Goal: Feedback & Contribution: Contribute content

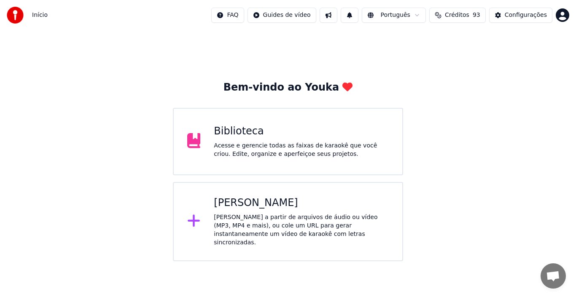
click at [294, 130] on div "Biblioteca" at bounding box center [301, 132] width 175 height 14
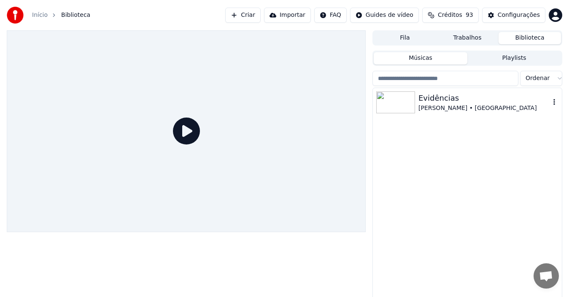
click at [479, 104] on div "[PERSON_NAME] • [GEOGRAPHIC_DATA]" at bounding box center [485, 108] width 132 height 8
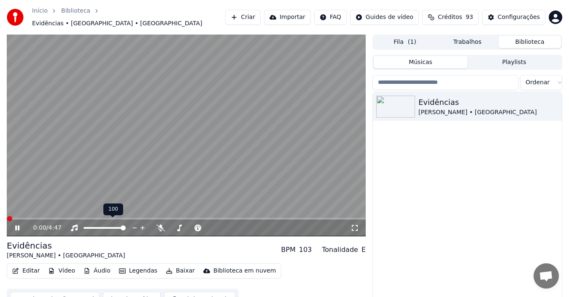
click at [100, 227] on span at bounding box center [105, 228] width 42 height 2
click at [98, 226] on span at bounding box center [100, 228] width 5 height 5
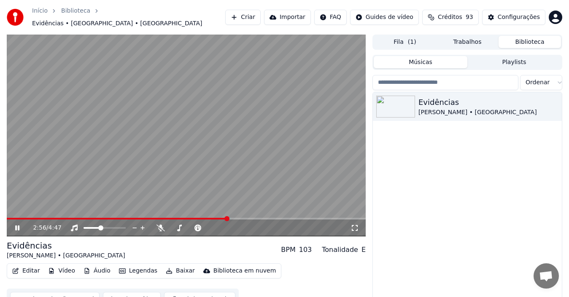
click at [17, 226] on icon at bounding box center [17, 228] width 4 height 5
click at [137, 269] on button "Legendas" at bounding box center [138, 271] width 45 height 12
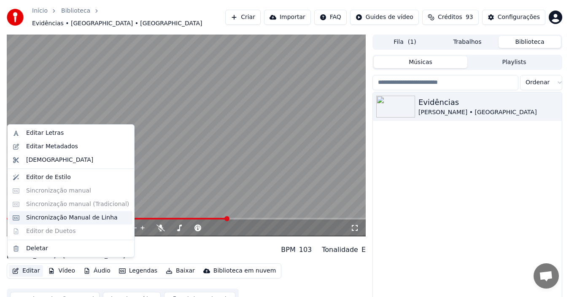
click at [51, 218] on div "Sincronização Manual de Linha" at bounding box center [72, 218] width 92 height 8
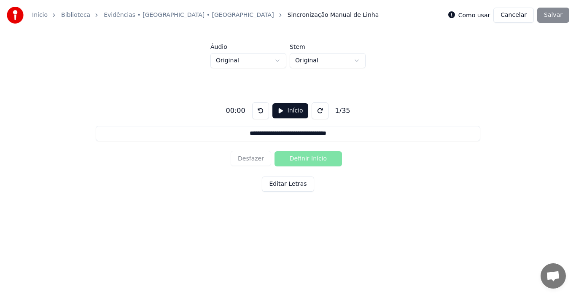
click at [289, 185] on button "Editar Letras" at bounding box center [288, 184] width 52 height 15
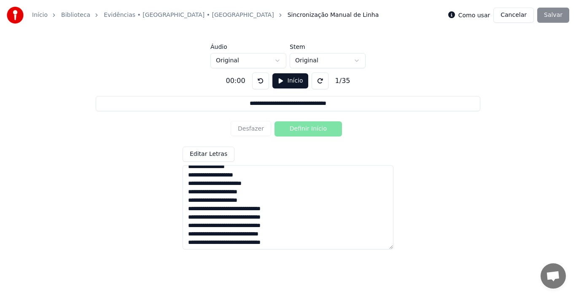
scroll to position [218, 0]
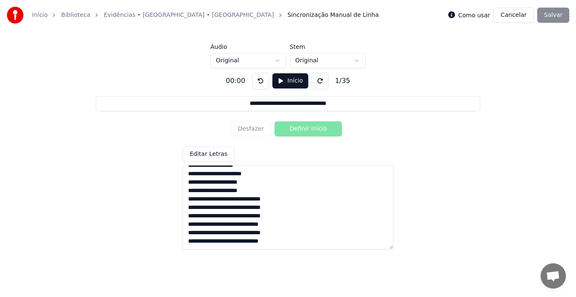
drag, startPoint x: 188, startPoint y: 214, endPoint x: 241, endPoint y: 247, distance: 62.7
click at [241, 247] on textarea "**********" at bounding box center [288, 207] width 211 height 84
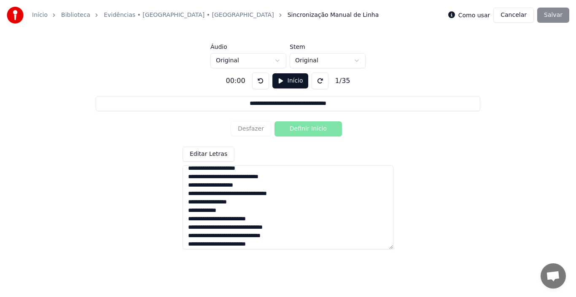
scroll to position [66, 0]
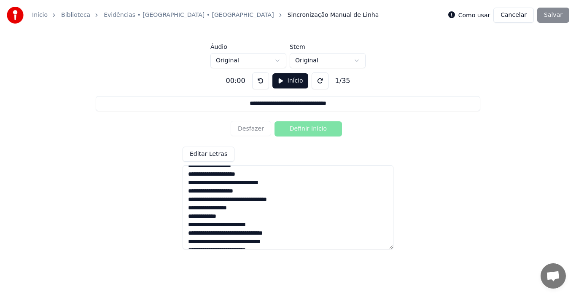
click at [315, 183] on textarea "**********" at bounding box center [288, 207] width 211 height 84
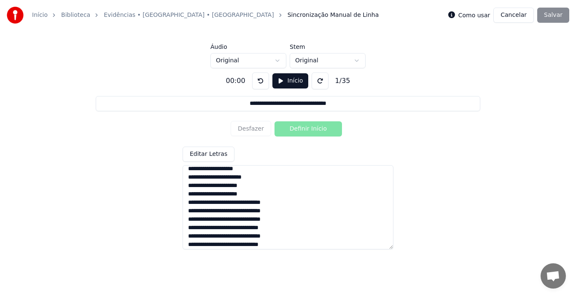
scroll to position [218, 0]
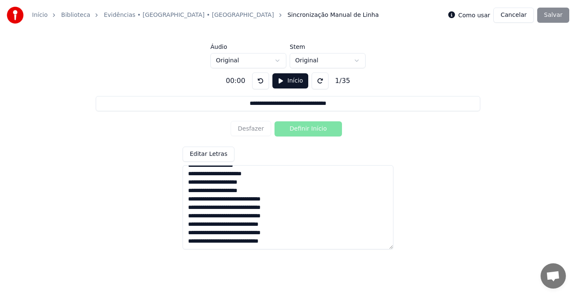
drag, startPoint x: 187, startPoint y: 182, endPoint x: 311, endPoint y: 265, distance: 149.2
click at [311, 236] on html "**********" at bounding box center [288, 118] width 576 height 236
click at [284, 244] on textarea "**********" at bounding box center [288, 207] width 211 height 84
paste textarea "**********"
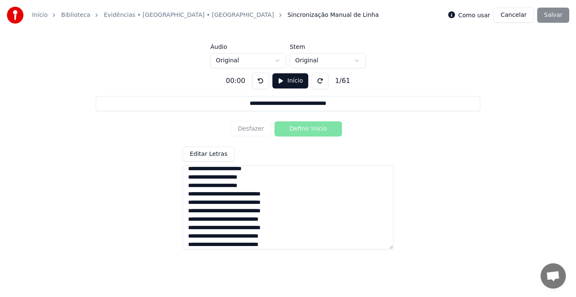
scroll to position [434, 0]
type textarea "**********"
click at [447, 184] on div "**********" at bounding box center [288, 157] width 549 height 178
click at [554, 15] on div "Como usar Cancelar Salvar" at bounding box center [508, 15] width 121 height 15
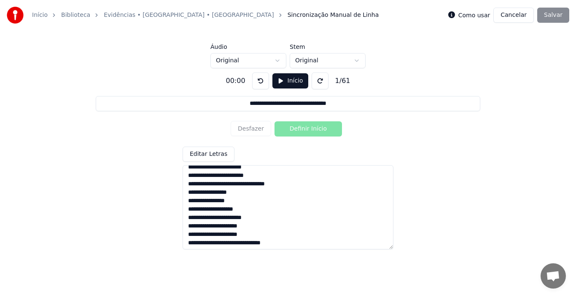
scroll to position [0, 0]
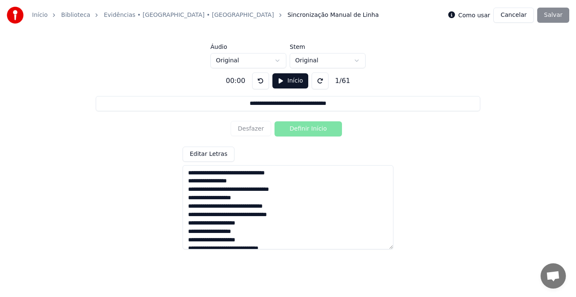
click at [208, 156] on button "Editar Letras" at bounding box center [209, 154] width 52 height 15
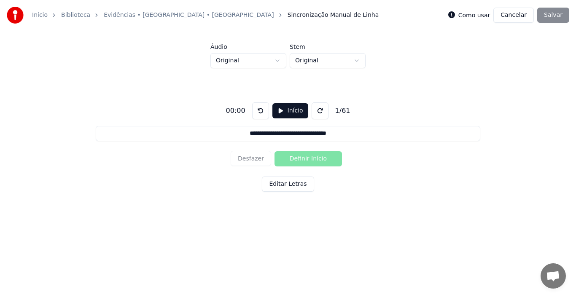
click at [553, 19] on div "Como usar Cancelar Salvar" at bounding box center [508, 15] width 121 height 15
click at [278, 110] on button "Início" at bounding box center [291, 110] width 36 height 15
click at [308, 160] on button "Definir Início" at bounding box center [309, 158] width 68 height 15
click at [308, 160] on button "Definir Fim" at bounding box center [309, 158] width 68 height 15
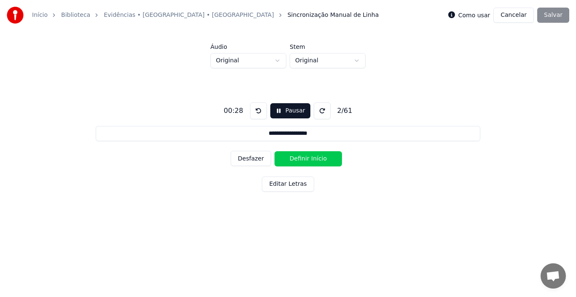
click at [308, 160] on button "Definir Início" at bounding box center [309, 158] width 68 height 15
click at [308, 160] on button "Definir Fim" at bounding box center [309, 158] width 68 height 15
click at [308, 160] on button "Definir Início" at bounding box center [309, 158] width 68 height 15
click at [308, 160] on button "Definir Fim" at bounding box center [309, 158] width 68 height 15
click at [308, 160] on button "Definir Início" at bounding box center [309, 158] width 68 height 15
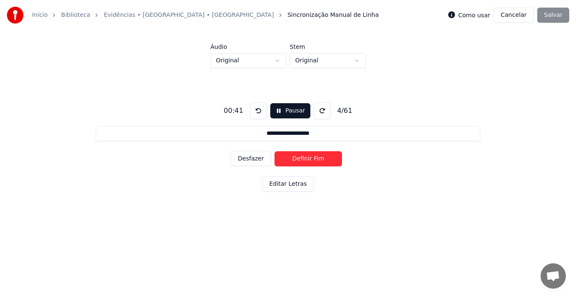
click at [308, 160] on button "Definir Fim" at bounding box center [309, 158] width 68 height 15
click at [308, 160] on button "Definir Início" at bounding box center [309, 158] width 68 height 15
click at [308, 160] on button "Definir Fim" at bounding box center [309, 158] width 68 height 15
click at [308, 160] on button "Definir Início" at bounding box center [309, 158] width 68 height 15
click at [308, 160] on button "Definir Fim" at bounding box center [309, 158] width 68 height 15
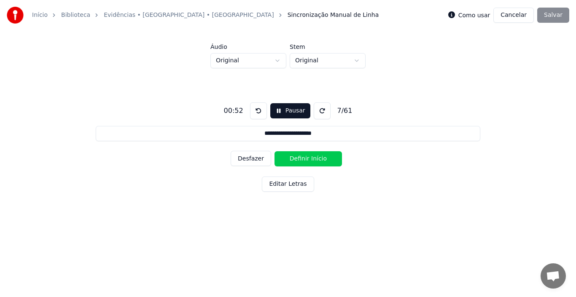
click at [308, 160] on button "Definir Início" at bounding box center [309, 158] width 68 height 15
click at [308, 160] on button "Definir Fim" at bounding box center [309, 158] width 68 height 15
click at [308, 160] on button "Definir Início" at bounding box center [309, 158] width 68 height 15
click at [308, 160] on button "Definir Fim" at bounding box center [309, 158] width 68 height 15
click at [308, 160] on button "Definir Início" at bounding box center [309, 158] width 68 height 15
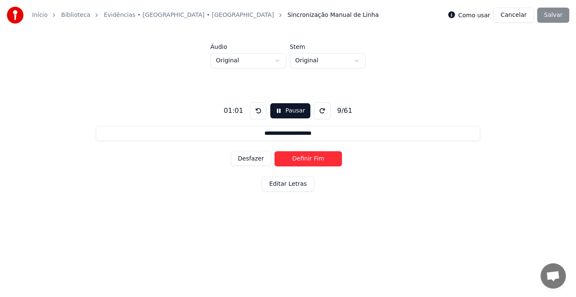
click at [308, 160] on button "Definir Fim" at bounding box center [309, 158] width 68 height 15
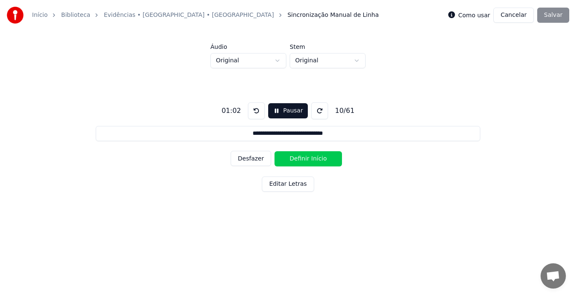
click at [308, 160] on button "Definir Início" at bounding box center [309, 158] width 68 height 15
click at [308, 160] on button "Definir Fim" at bounding box center [309, 158] width 68 height 15
click at [308, 160] on button "Definir Início" at bounding box center [309, 158] width 68 height 15
click at [308, 160] on button "Definir Fim" at bounding box center [309, 158] width 68 height 15
click at [308, 160] on button "Definir Início" at bounding box center [309, 158] width 68 height 15
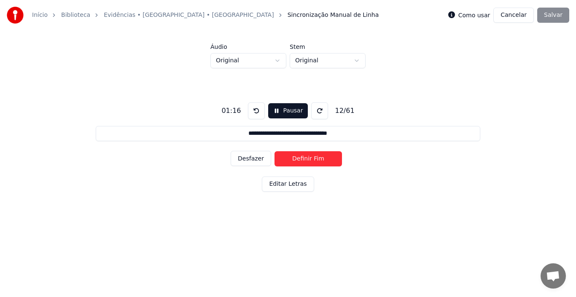
click at [308, 160] on button "Definir Fim" at bounding box center [309, 158] width 68 height 15
click at [308, 160] on button "Definir Início" at bounding box center [309, 158] width 68 height 15
click at [308, 160] on button "Definir Fim" at bounding box center [309, 158] width 68 height 15
click at [308, 160] on button "Definir Início" at bounding box center [309, 158] width 68 height 15
click at [308, 160] on button "Definir Fim" at bounding box center [309, 158] width 68 height 15
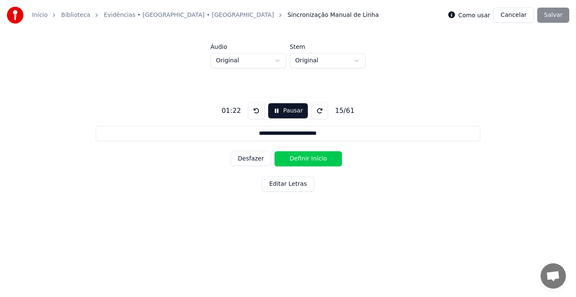
click at [308, 160] on button "Definir Início" at bounding box center [309, 158] width 68 height 15
click at [308, 160] on button "Definir Fim" at bounding box center [309, 158] width 68 height 15
click at [308, 160] on button "Definir Início" at bounding box center [309, 158] width 68 height 15
click at [308, 160] on button "Definir Fim" at bounding box center [309, 158] width 68 height 15
click at [308, 160] on button "Definir Início" at bounding box center [309, 158] width 68 height 15
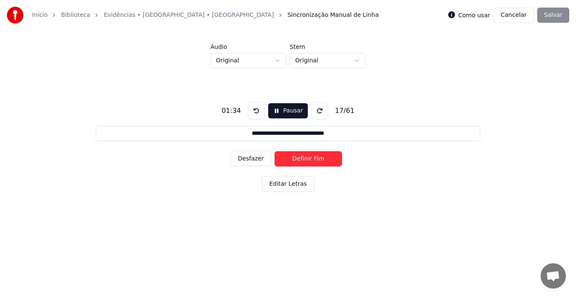
click at [308, 160] on button "Definir Fim" at bounding box center [309, 158] width 68 height 15
click at [308, 160] on button "Definir Início" at bounding box center [309, 158] width 68 height 15
click at [308, 160] on button "Definir Fim" at bounding box center [309, 158] width 68 height 15
click at [308, 160] on button "Definir Início" at bounding box center [309, 158] width 68 height 15
click at [308, 160] on button "Definir Fim" at bounding box center [309, 158] width 68 height 15
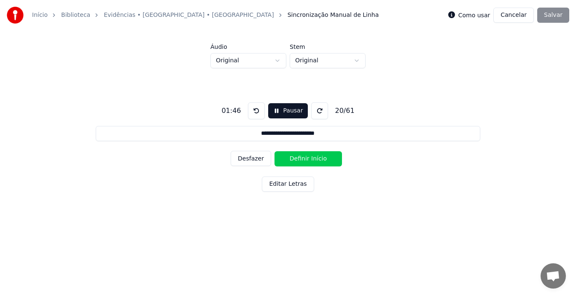
click at [308, 160] on button "Definir Início" at bounding box center [309, 158] width 68 height 15
click at [308, 160] on button "Definir Fim" at bounding box center [309, 158] width 68 height 15
click at [308, 160] on button "Definir Início" at bounding box center [309, 158] width 68 height 15
click at [308, 160] on button "Definir Fim" at bounding box center [309, 158] width 68 height 15
click at [308, 160] on button "Definir Início" at bounding box center [309, 158] width 68 height 15
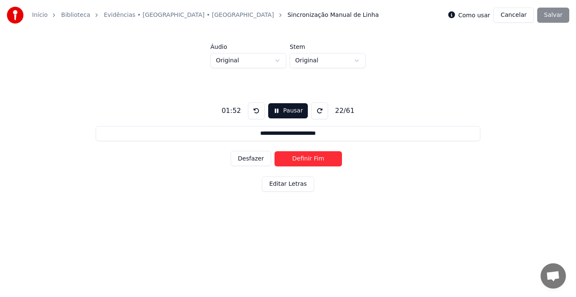
click at [308, 160] on button "Definir Fim" at bounding box center [309, 158] width 68 height 15
click at [308, 160] on button "Definir Início" at bounding box center [309, 158] width 68 height 15
click at [308, 160] on button "Definir Fim" at bounding box center [309, 158] width 68 height 15
click at [308, 160] on button "Definir Início" at bounding box center [309, 158] width 68 height 15
click at [308, 160] on button "Definir Fim" at bounding box center [309, 158] width 68 height 15
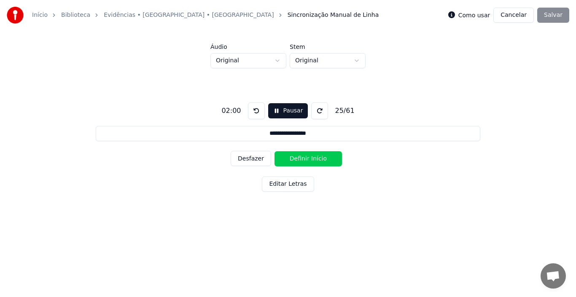
click at [308, 160] on button "Definir Início" at bounding box center [309, 158] width 68 height 15
click at [308, 160] on button "Definir Fim" at bounding box center [309, 158] width 68 height 15
click at [308, 160] on button "Definir Início" at bounding box center [309, 158] width 68 height 15
click at [308, 160] on button "Definir Fim" at bounding box center [309, 158] width 68 height 15
click at [308, 160] on button "Definir Início" at bounding box center [309, 158] width 68 height 15
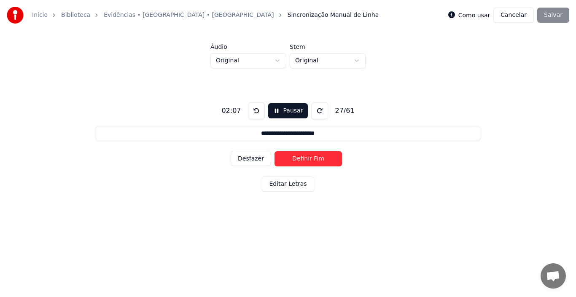
click at [308, 160] on button "Definir Fim" at bounding box center [309, 158] width 68 height 15
click at [308, 160] on button "Definir Início" at bounding box center [309, 158] width 68 height 15
click at [308, 160] on button "Definir Fim" at bounding box center [309, 158] width 68 height 15
click at [308, 160] on button "Definir Início" at bounding box center [309, 158] width 68 height 15
click at [308, 160] on button "Definir Fim" at bounding box center [309, 158] width 68 height 15
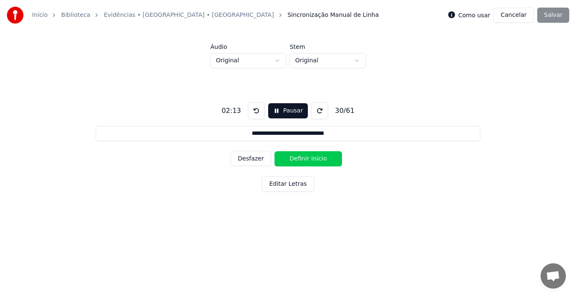
click at [308, 160] on button "Definir Início" at bounding box center [309, 158] width 68 height 15
click at [308, 160] on button "Definir Fim" at bounding box center [309, 158] width 68 height 15
click at [308, 160] on button "Definir Início" at bounding box center [309, 158] width 68 height 15
click at [308, 160] on button "Definir Fim" at bounding box center [309, 158] width 68 height 15
click at [308, 160] on button "Definir Início" at bounding box center [309, 158] width 68 height 15
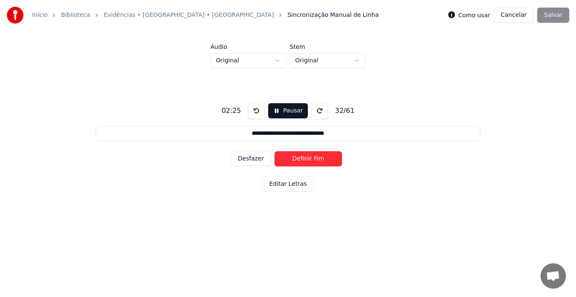
click at [308, 160] on button "Definir Fim" at bounding box center [309, 158] width 68 height 15
click at [308, 160] on button "Definir Início" at bounding box center [309, 158] width 68 height 15
click at [308, 160] on button "Definir Fim" at bounding box center [309, 158] width 68 height 15
click at [308, 160] on button "Definir Início" at bounding box center [309, 158] width 68 height 15
click at [308, 160] on button "Definir Fim" at bounding box center [309, 158] width 68 height 15
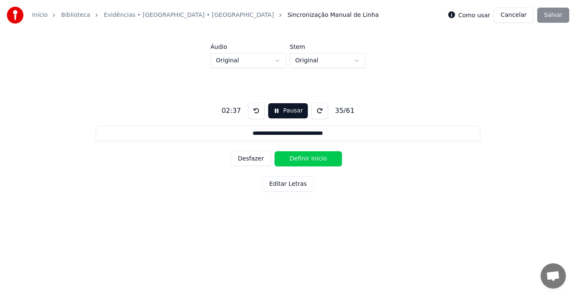
click at [308, 160] on button "Definir Início" at bounding box center [309, 158] width 68 height 15
click at [308, 160] on button "Definir Fim" at bounding box center [309, 158] width 68 height 15
click at [308, 160] on button "Definir Início" at bounding box center [309, 158] width 68 height 15
click at [308, 160] on button "Definir Fim" at bounding box center [309, 158] width 68 height 15
click at [308, 160] on button "Definir Início" at bounding box center [309, 158] width 68 height 15
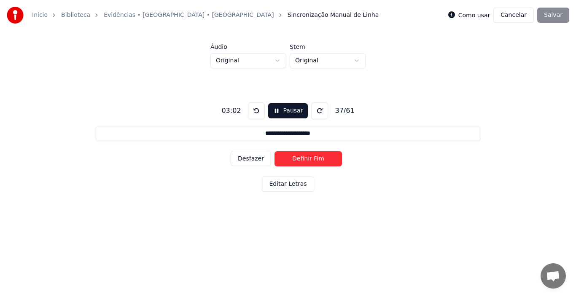
click at [308, 160] on button "Definir Fim" at bounding box center [309, 158] width 68 height 15
click at [308, 160] on button "Definir Início" at bounding box center [309, 158] width 68 height 15
click at [308, 160] on button "Definir Fim" at bounding box center [309, 158] width 68 height 15
click at [308, 160] on button "Definir Início" at bounding box center [309, 158] width 68 height 15
click at [308, 160] on button "Definir Fim" at bounding box center [309, 158] width 68 height 15
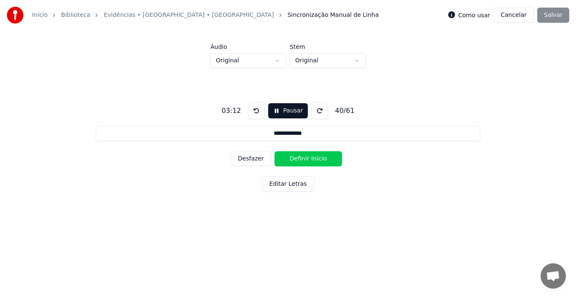
click at [308, 160] on button "Definir Início" at bounding box center [309, 158] width 68 height 15
click at [308, 160] on button "Definir Fim" at bounding box center [309, 158] width 68 height 15
click at [308, 160] on button "Definir Início" at bounding box center [309, 158] width 68 height 15
click at [308, 160] on button "Definir Fim" at bounding box center [309, 158] width 68 height 15
click at [308, 160] on button "Definir Início" at bounding box center [309, 158] width 68 height 15
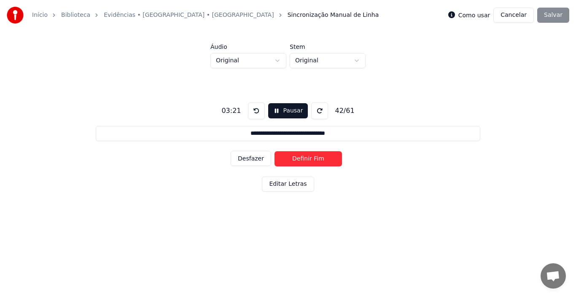
click at [308, 160] on button "Definir Fim" at bounding box center [309, 158] width 68 height 15
click at [308, 160] on button "Definir Início" at bounding box center [309, 158] width 68 height 15
click at [308, 160] on button "Definir Fim" at bounding box center [309, 158] width 68 height 15
click at [308, 160] on button "Definir Início" at bounding box center [309, 158] width 68 height 15
click at [308, 160] on button "Definir Fim" at bounding box center [309, 158] width 68 height 15
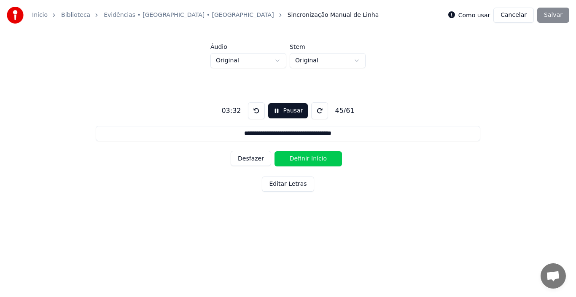
click at [308, 160] on button "Definir Início" at bounding box center [309, 158] width 68 height 15
click at [308, 160] on button "Definir Fim" at bounding box center [309, 158] width 68 height 15
click at [308, 160] on button "Definir Início" at bounding box center [309, 158] width 68 height 15
click at [308, 160] on button "Definir Fim" at bounding box center [309, 158] width 68 height 15
click at [308, 160] on button "Definir Início" at bounding box center [309, 158] width 68 height 15
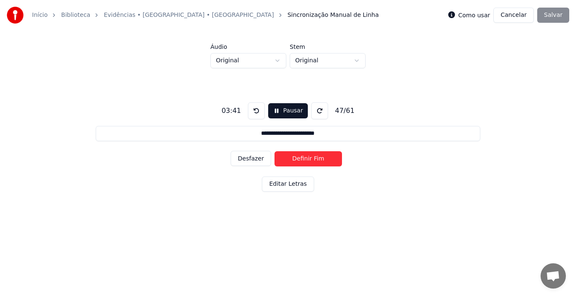
click at [308, 160] on button "Definir Fim" at bounding box center [309, 158] width 68 height 15
click at [308, 160] on button "Definir Início" at bounding box center [309, 158] width 68 height 15
click at [308, 160] on button "Definir Fim" at bounding box center [309, 158] width 68 height 15
click at [308, 160] on button "Definir Início" at bounding box center [309, 158] width 68 height 15
click at [308, 160] on button "Definir Fim" at bounding box center [309, 158] width 68 height 15
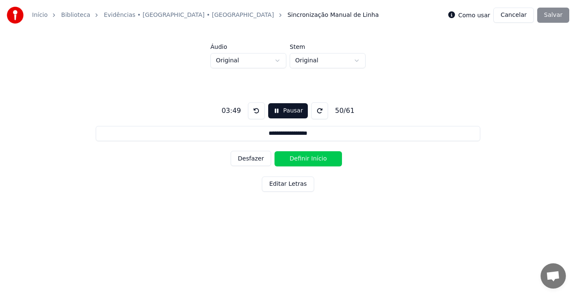
click at [308, 160] on button "Definir Início" at bounding box center [309, 158] width 68 height 15
click at [308, 160] on button "Definir Fim" at bounding box center [309, 158] width 68 height 15
click at [308, 160] on button "Definir Início" at bounding box center [309, 158] width 68 height 15
click at [308, 160] on button "Definir Fim" at bounding box center [309, 158] width 68 height 15
click at [308, 160] on button "Definir Início" at bounding box center [309, 158] width 68 height 15
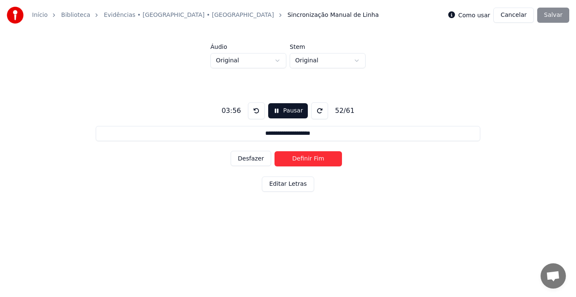
click at [308, 160] on button "Definir Fim" at bounding box center [309, 158] width 68 height 15
click at [308, 160] on button "Definir Início" at bounding box center [309, 158] width 68 height 15
click at [308, 160] on button "Definir Fim" at bounding box center [309, 158] width 68 height 15
click at [308, 160] on button "Definir Início" at bounding box center [309, 158] width 68 height 15
click at [308, 160] on button "Definir Fim" at bounding box center [309, 158] width 68 height 15
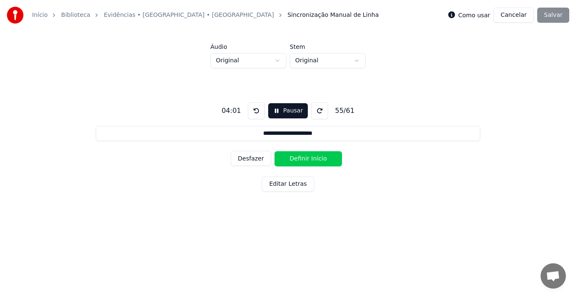
click at [308, 160] on button "Definir Início" at bounding box center [309, 158] width 68 height 15
click at [308, 160] on button "Definir Fim" at bounding box center [309, 158] width 68 height 15
click at [308, 160] on button "Definir Início" at bounding box center [309, 158] width 68 height 15
click at [308, 160] on button "Definir Fim" at bounding box center [309, 158] width 68 height 15
click at [308, 160] on button "Definir Início" at bounding box center [309, 158] width 68 height 15
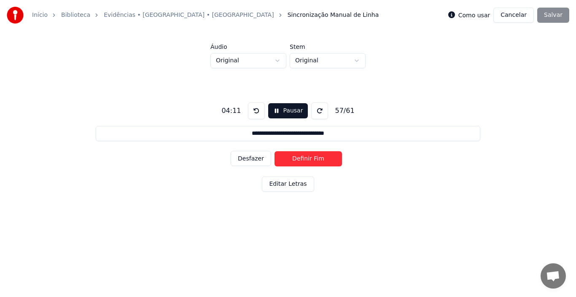
click at [308, 160] on button "Definir Fim" at bounding box center [309, 158] width 68 height 15
click at [308, 160] on button "Definir Início" at bounding box center [309, 158] width 68 height 15
click at [308, 160] on button "Definir Fim" at bounding box center [309, 158] width 68 height 15
click at [308, 160] on button "Definir Início" at bounding box center [309, 158] width 68 height 15
click at [308, 160] on button "Definir Fim" at bounding box center [309, 158] width 68 height 15
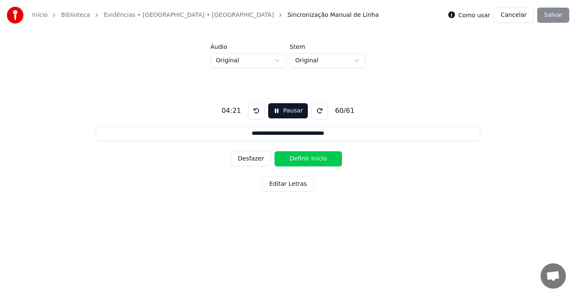
click at [308, 160] on button "Definir Início" at bounding box center [309, 158] width 68 height 15
click at [308, 160] on button "Definir Fim" at bounding box center [309, 158] width 68 height 15
type input "**********"
click at [308, 160] on button "Definir Início" at bounding box center [309, 158] width 68 height 15
click at [308, 160] on button "Definir Fim" at bounding box center [309, 158] width 68 height 15
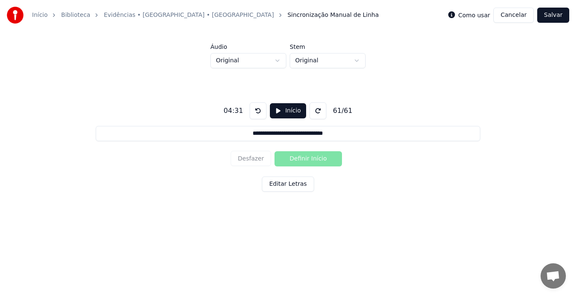
click at [552, 17] on button "Salvar" at bounding box center [553, 15] width 32 height 15
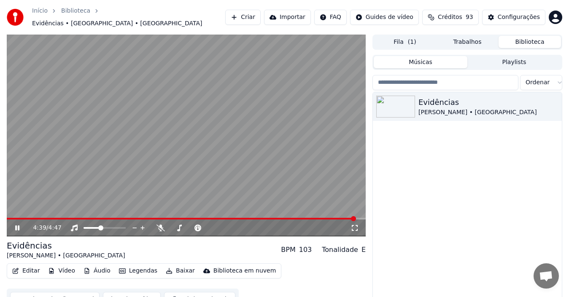
click at [328, 218] on span at bounding box center [181, 219] width 349 height 2
click at [16, 226] on icon at bounding box center [17, 228] width 4 height 5
click at [30, 267] on button "Editar" at bounding box center [26, 271] width 34 height 12
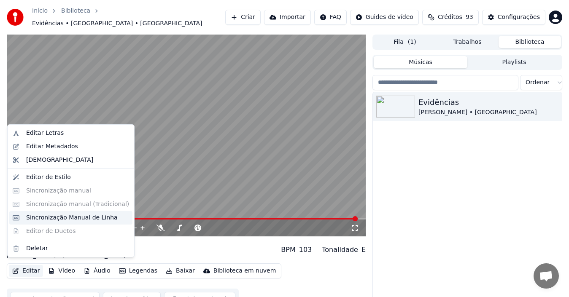
click at [50, 221] on div "Sincronização Manual de Linha" at bounding box center [72, 218] width 92 height 8
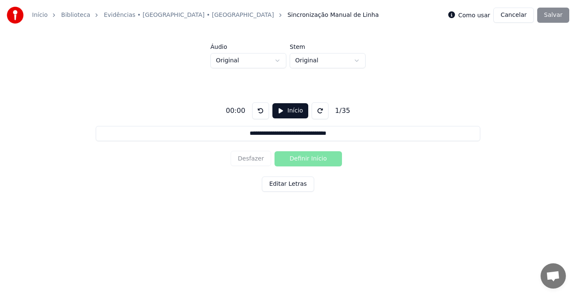
click at [284, 187] on button "Editar Letras" at bounding box center [288, 184] width 52 height 15
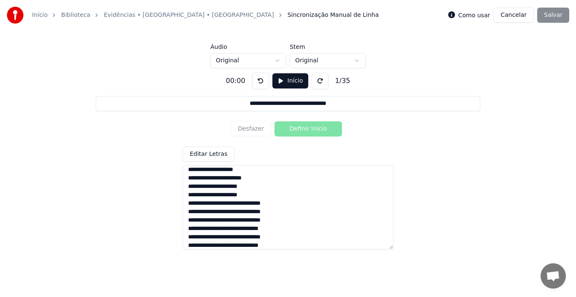
scroll to position [218, 0]
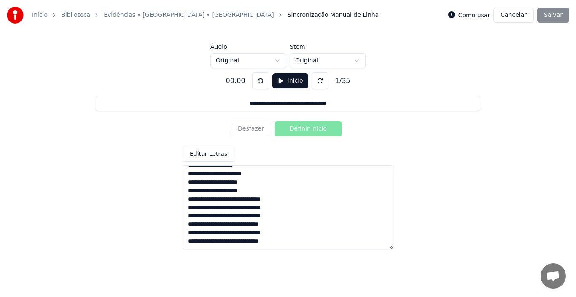
drag, startPoint x: 189, startPoint y: 235, endPoint x: 258, endPoint y: 240, distance: 69.4
click at [258, 240] on textarea "**********" at bounding box center [288, 207] width 211 height 84
click at [209, 232] on textarea "**********" at bounding box center [288, 207] width 211 height 84
drag, startPoint x: 209, startPoint y: 232, endPoint x: 186, endPoint y: 233, distance: 23.6
click at [186, 233] on textarea "**********" at bounding box center [288, 207] width 211 height 84
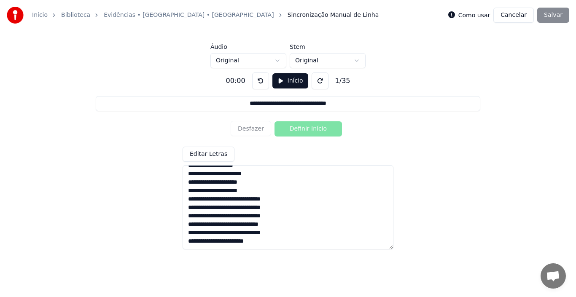
click at [259, 243] on textarea "**********" at bounding box center [288, 207] width 211 height 84
paste textarea "********"
drag, startPoint x: 187, startPoint y: 216, endPoint x: 261, endPoint y: 224, distance: 73.8
click at [261, 224] on textarea "**********" at bounding box center [288, 207] width 211 height 84
click at [188, 215] on textarea "**********" at bounding box center [288, 207] width 211 height 84
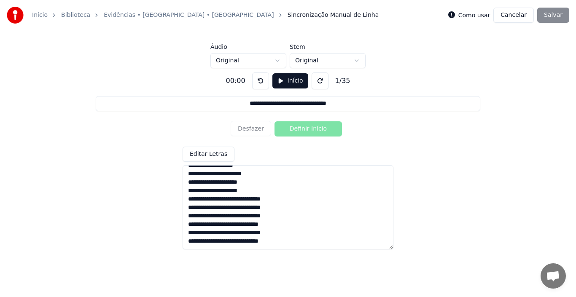
drag, startPoint x: 188, startPoint y: 215, endPoint x: 297, endPoint y: 228, distance: 109.2
click at [297, 228] on textarea "**********" at bounding box center [288, 207] width 211 height 84
click at [282, 243] on textarea "**********" at bounding box center [288, 207] width 211 height 84
paste textarea "**********"
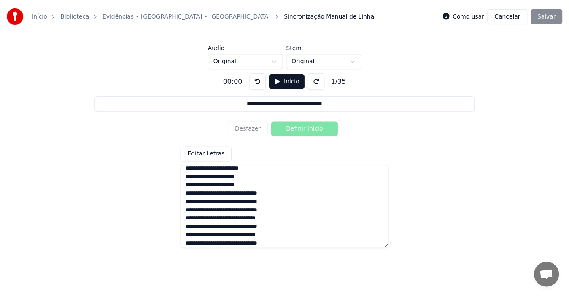
scroll to position [232, 0]
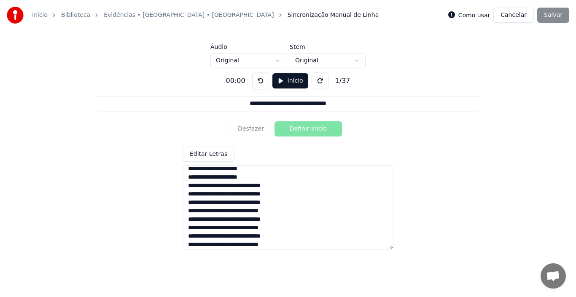
type textarea "**********"
click at [515, 17] on button "Cancelar" at bounding box center [514, 15] width 41 height 15
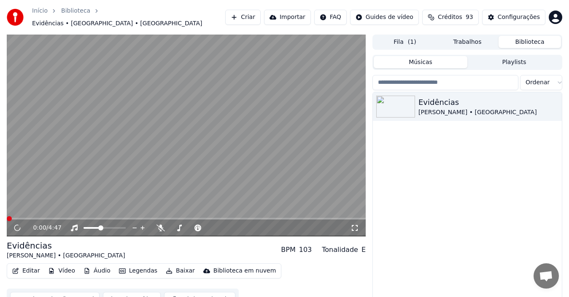
click at [269, 218] on span at bounding box center [186, 219] width 359 height 2
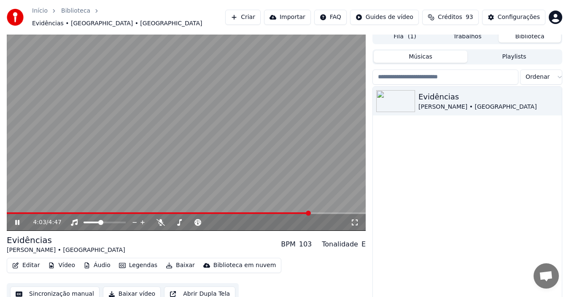
scroll to position [14, 0]
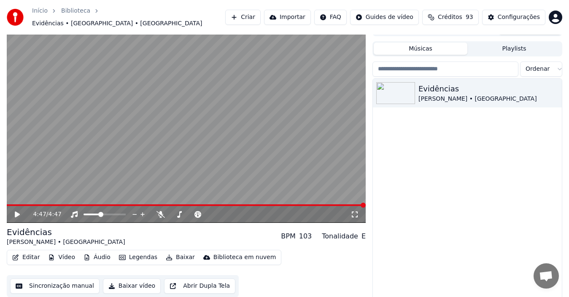
click at [57, 281] on button "Sincronização manual" at bounding box center [54, 286] width 89 height 15
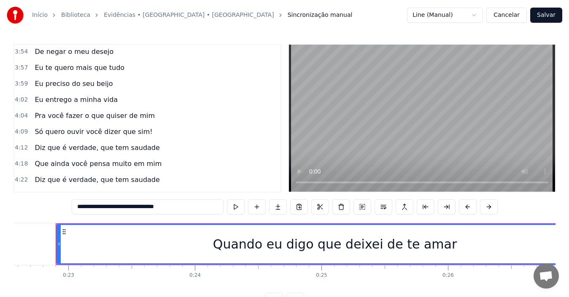
scroll to position [831, 0]
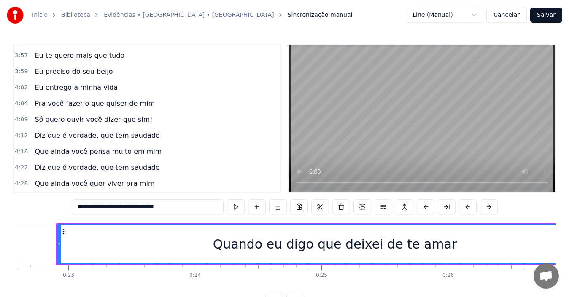
click at [507, 16] on button "Cancelar" at bounding box center [506, 15] width 41 height 15
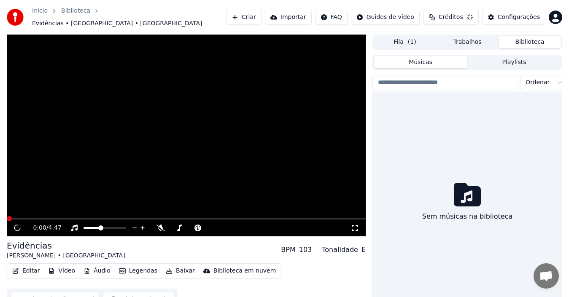
scroll to position [14, 0]
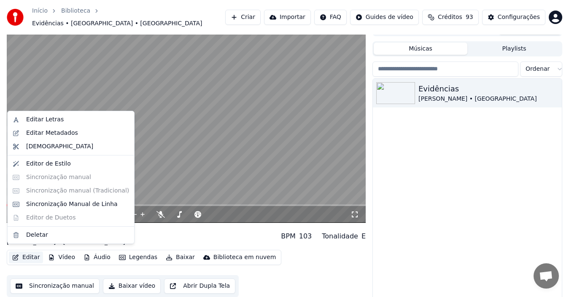
click at [30, 256] on button "Editar" at bounding box center [26, 258] width 34 height 12
click at [54, 204] on div "Sincronização Manual de Linha" at bounding box center [72, 204] width 92 height 8
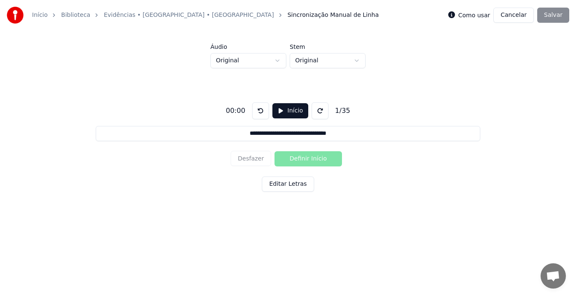
click at [518, 15] on button "Cancelar" at bounding box center [514, 15] width 41 height 15
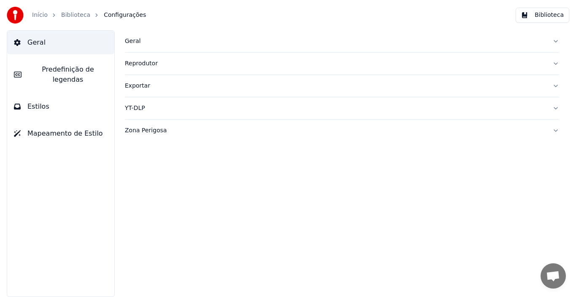
click at [76, 15] on link "Biblioteca" at bounding box center [75, 15] width 29 height 8
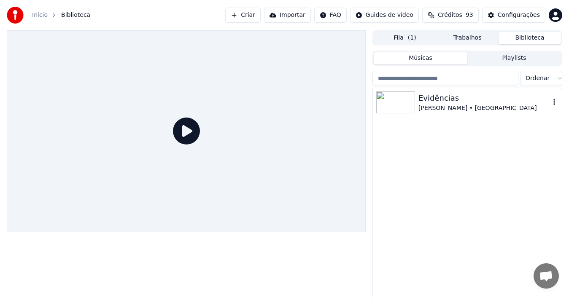
click at [435, 107] on div "[PERSON_NAME] • [GEOGRAPHIC_DATA]" at bounding box center [485, 108] width 132 height 8
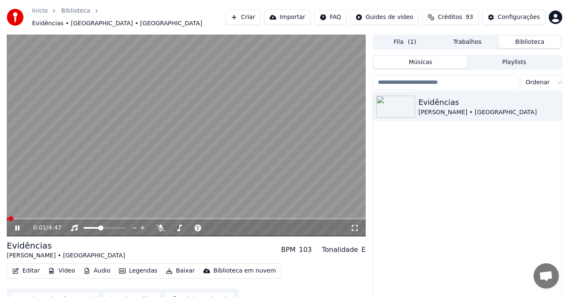
click at [307, 218] on span at bounding box center [186, 219] width 359 height 2
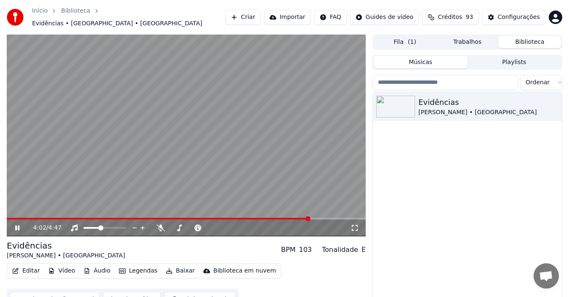
click at [324, 218] on span at bounding box center [186, 219] width 359 height 2
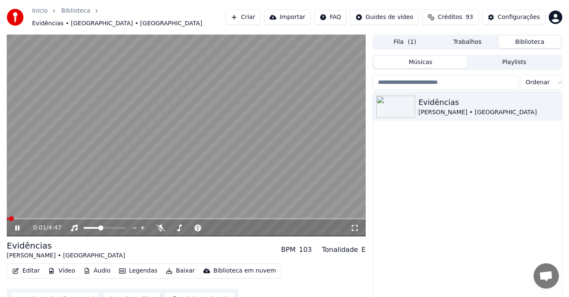
click at [331, 218] on span at bounding box center [186, 219] width 359 height 2
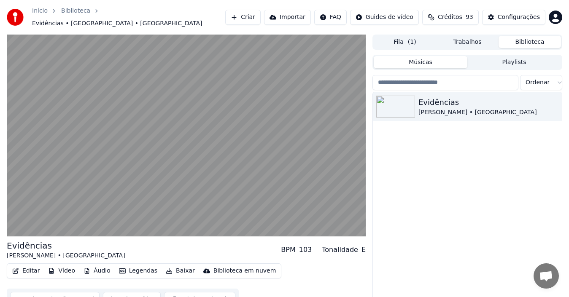
click at [131, 267] on button "Legendas" at bounding box center [138, 271] width 45 height 12
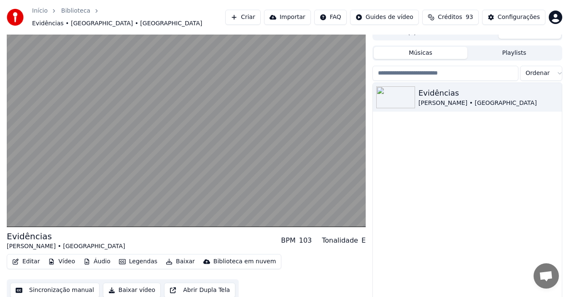
scroll to position [14, 0]
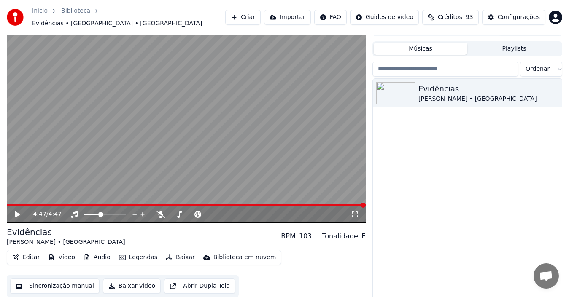
click at [69, 281] on button "Sincronização manual" at bounding box center [54, 286] width 89 height 15
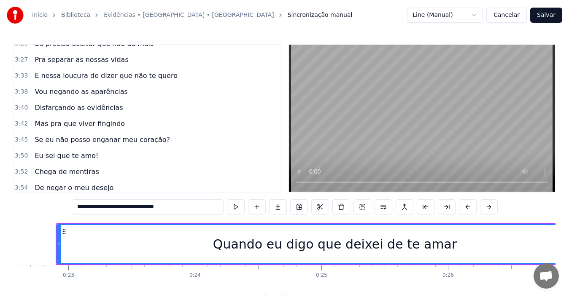
scroll to position [831, 0]
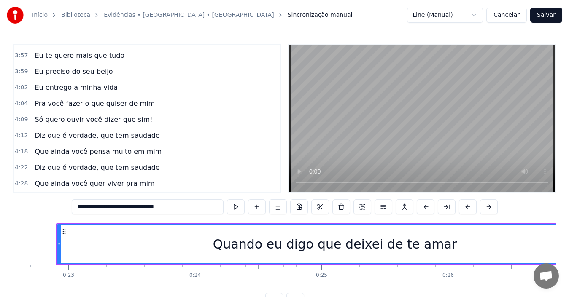
click at [145, 182] on div "4:28 Que ainda você quer viver pra mim" at bounding box center [147, 184] width 266 height 16
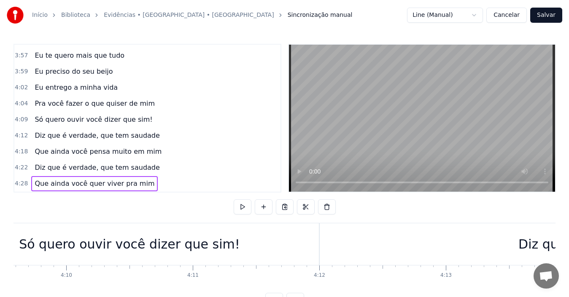
scroll to position [0, 33878]
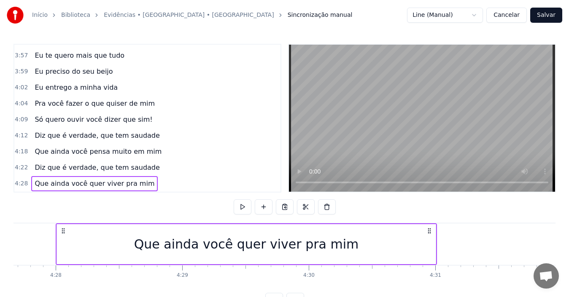
click at [111, 136] on span "Diz que é verdade, que tem saudade" at bounding box center [97, 136] width 127 height 10
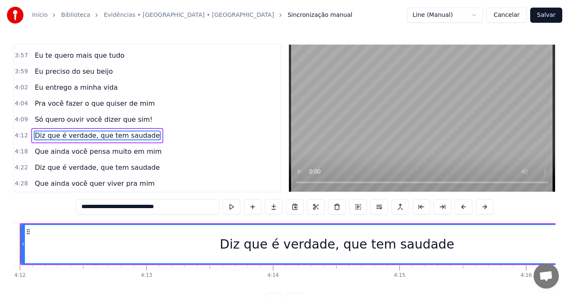
scroll to position [0, 31853]
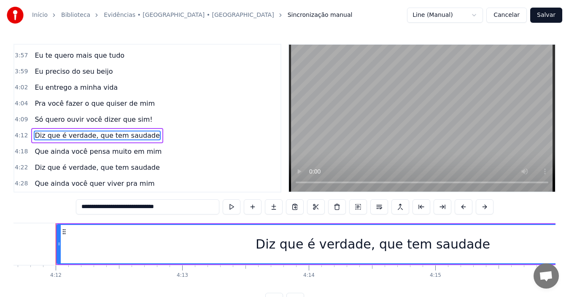
click at [151, 135] on div "4:12 Diz que é verdade, que tem saudade" at bounding box center [147, 136] width 266 height 16
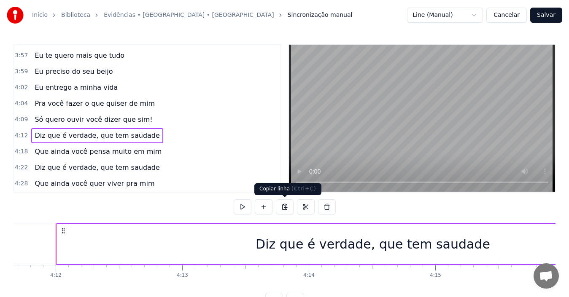
click at [286, 208] on button at bounding box center [285, 207] width 18 height 15
click at [149, 186] on div "4:28 Que ainda você quer viver pra mim" at bounding box center [147, 184] width 266 height 16
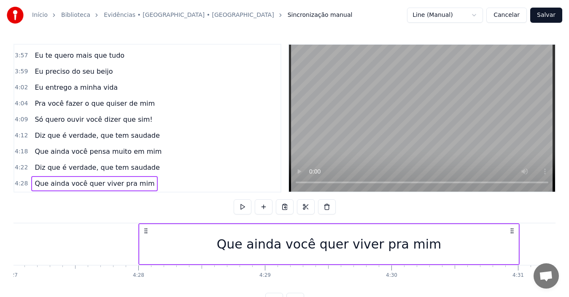
scroll to position [0, 33878]
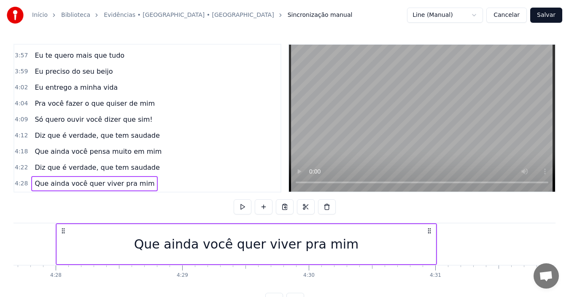
click at [138, 168] on span "Diz que é verdade, que tem saudade" at bounding box center [97, 168] width 127 height 10
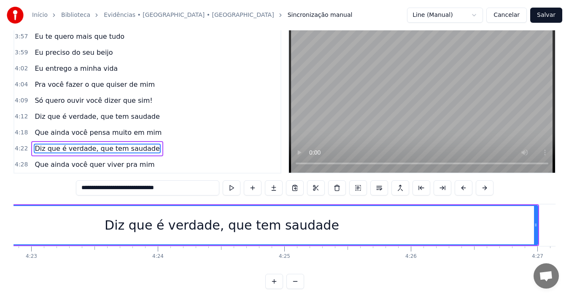
scroll to position [0, 33119]
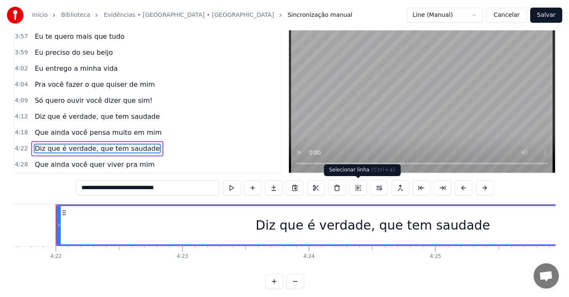
click at [358, 189] on button at bounding box center [358, 188] width 18 height 15
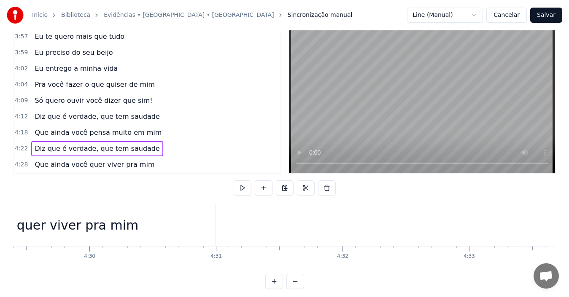
scroll to position [0, 34068]
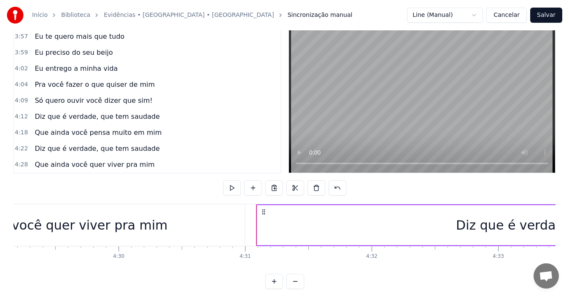
click at [203, 219] on div "Que ainda você quer viver pra mim" at bounding box center [55, 226] width 379 height 42
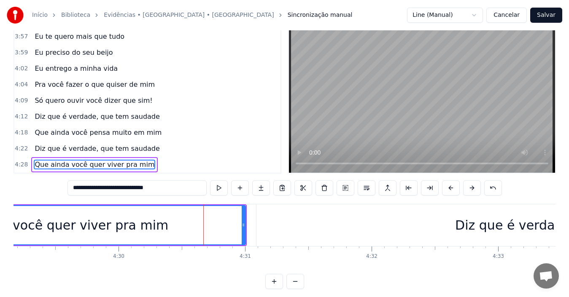
scroll to position [847, 0]
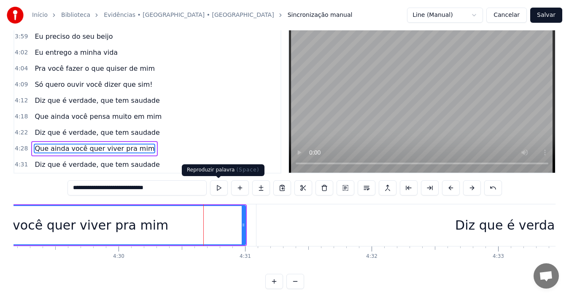
click at [219, 186] on button at bounding box center [219, 188] width 18 height 15
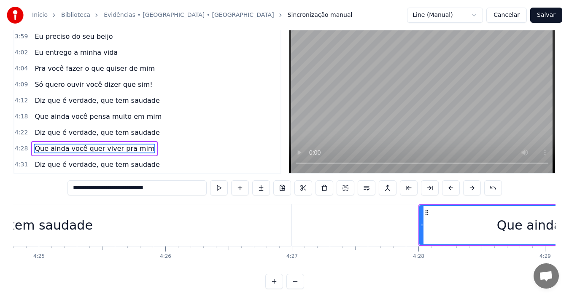
scroll to position [0, 33456]
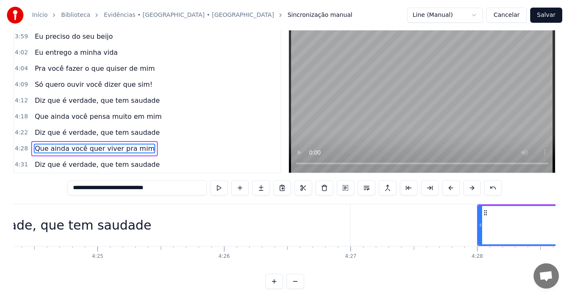
click at [105, 211] on div "Diz que é verdade, que tem saudade" at bounding box center [34, 226] width 632 height 42
type input "**********"
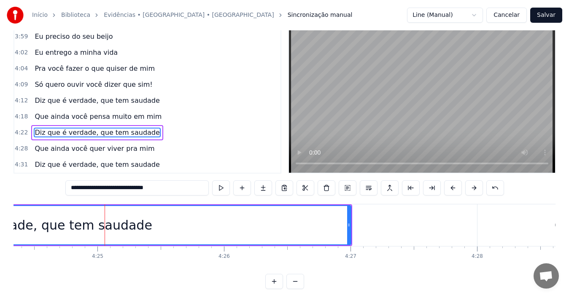
scroll to position [3, 0]
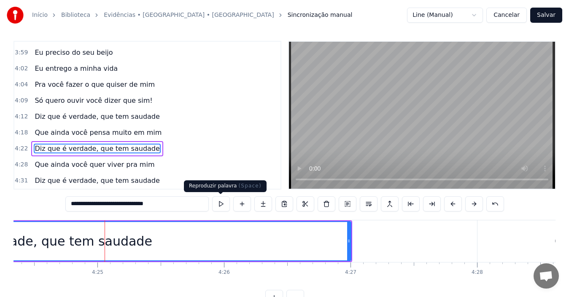
click at [221, 205] on button at bounding box center [221, 204] width 18 height 15
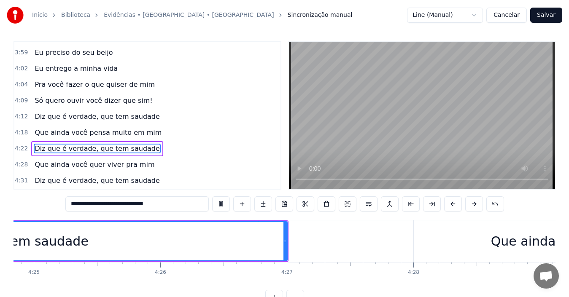
scroll to position [0, 33647]
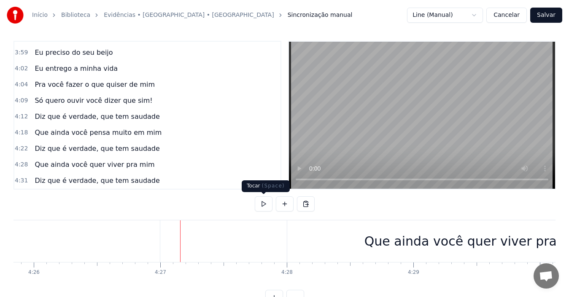
click at [264, 203] on button at bounding box center [264, 204] width 18 height 15
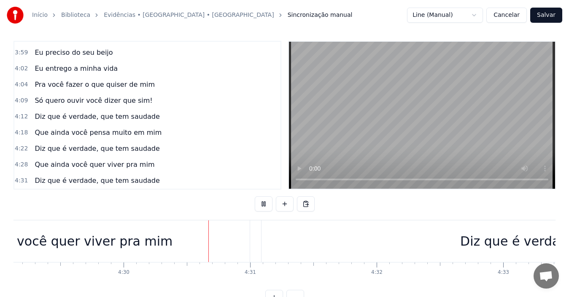
scroll to position [0, 34134]
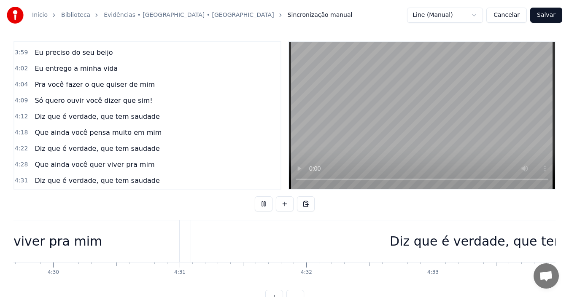
click at [264, 203] on button at bounding box center [264, 204] width 18 height 15
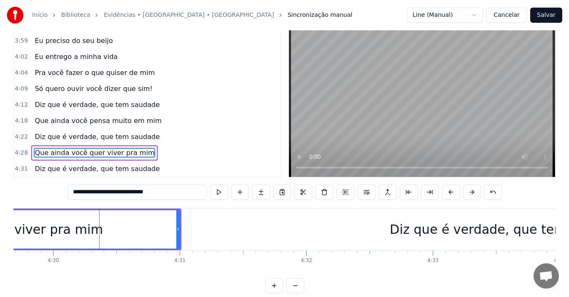
scroll to position [19, 0]
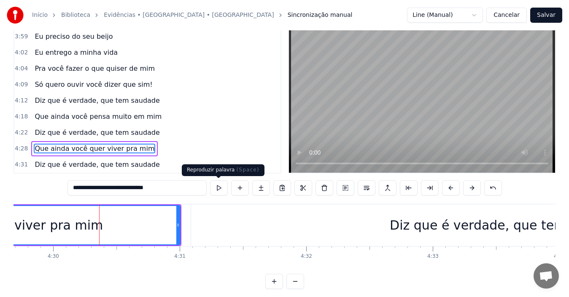
click at [218, 188] on button at bounding box center [219, 188] width 18 height 15
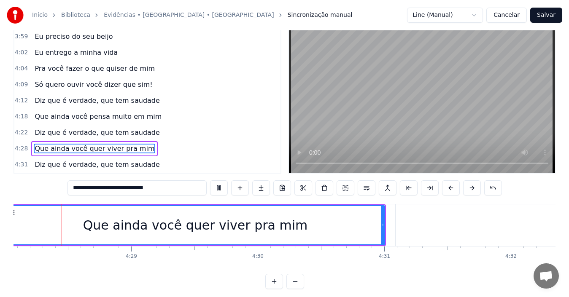
scroll to position [0, 33878]
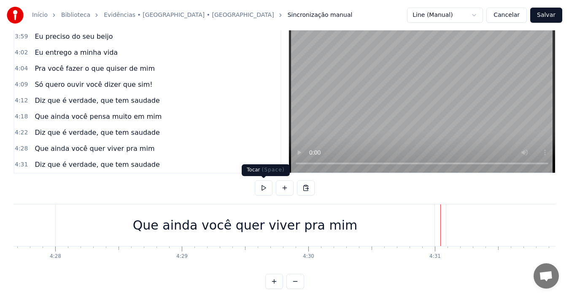
click at [260, 188] on button at bounding box center [264, 188] width 18 height 15
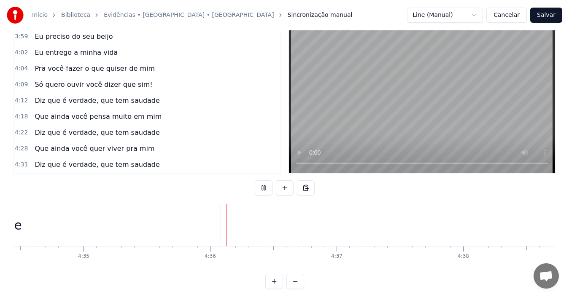
scroll to position [0, 34818]
click at [260, 188] on button at bounding box center [264, 188] width 18 height 15
click at [111, 117] on span "Que ainda você pensa muito em mim" at bounding box center [98, 117] width 129 height 10
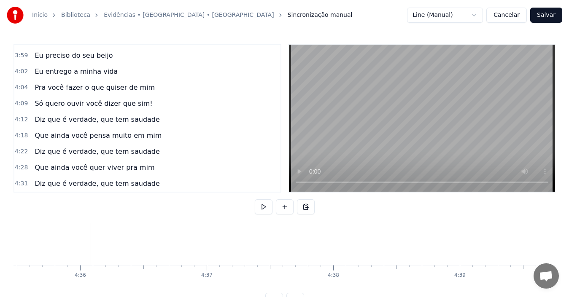
scroll to position [0, 34911]
click at [94, 135] on span "Que ainda você pensa muito em mim" at bounding box center [98, 136] width 129 height 10
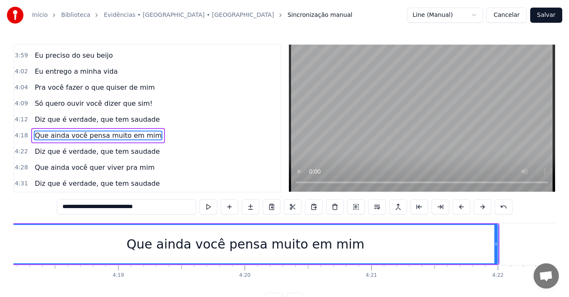
scroll to position [0, 32612]
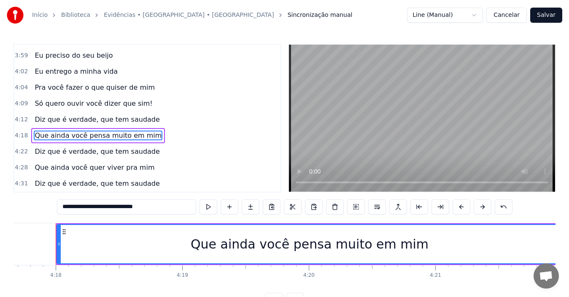
click at [191, 243] on div "Que ainda você pensa muito em mim" at bounding box center [309, 244] width 505 height 38
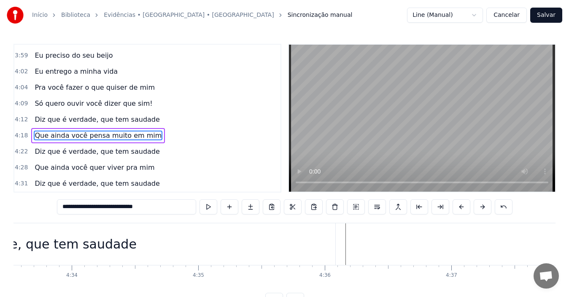
scroll to position [0, 34534]
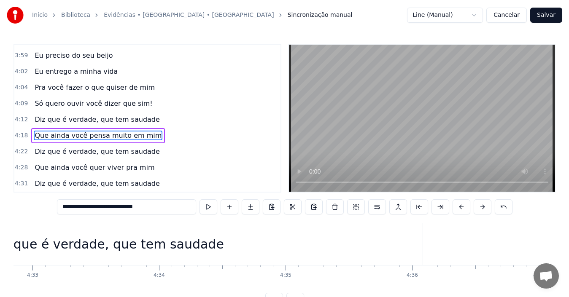
click at [259, 243] on div "Diz que é verdade, que tem saudade" at bounding box center [107, 245] width 632 height 42
type input "**********"
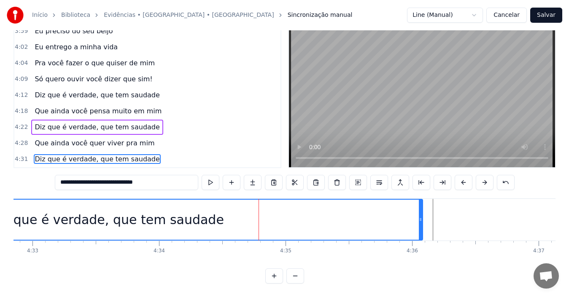
scroll to position [32, 0]
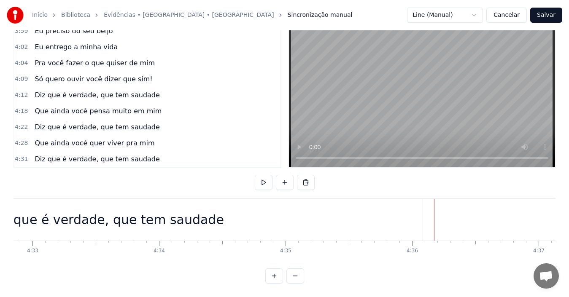
click at [122, 106] on span "Que ainda você pensa muito em mim" at bounding box center [98, 111] width 129 height 10
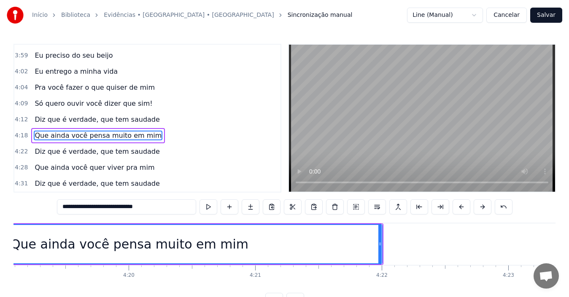
scroll to position [0, 32612]
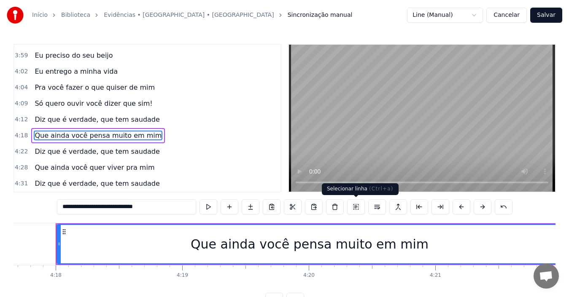
click at [355, 208] on button at bounding box center [356, 207] width 18 height 15
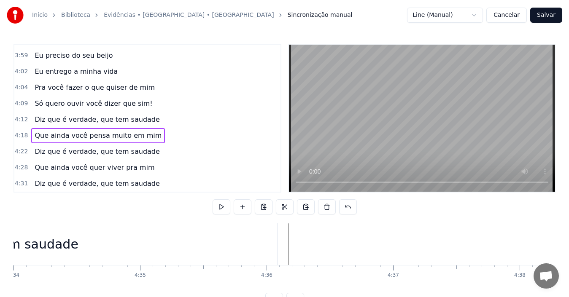
scroll to position [0, 34621]
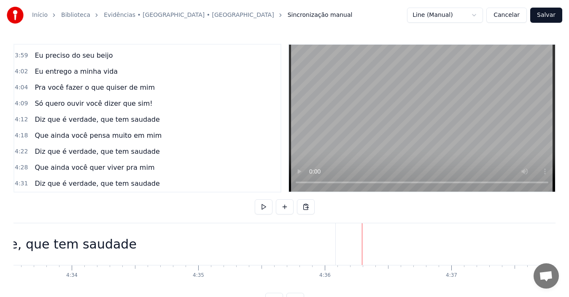
click at [106, 122] on span "Diz que é verdade, que tem saudade" at bounding box center [97, 120] width 127 height 10
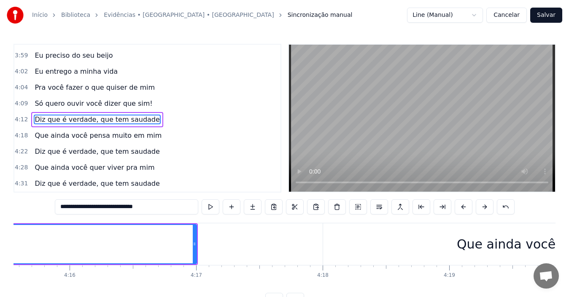
scroll to position [0, 32359]
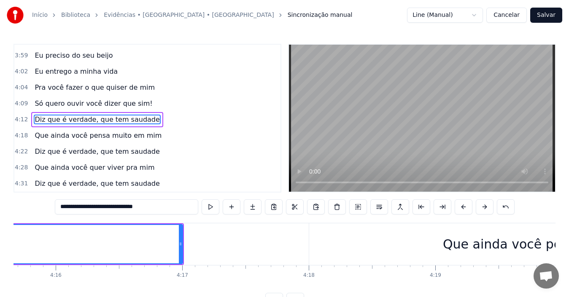
click at [510, 242] on div "Que ainda você pensa muito em mim" at bounding box center [562, 244] width 238 height 19
type input "**********"
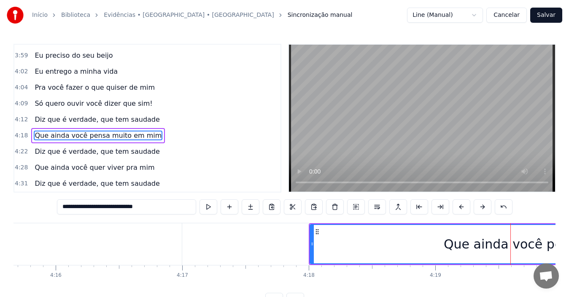
click at [316, 232] on circle at bounding box center [316, 232] width 0 height 0
click at [335, 247] on div "Que ainda você pensa muito em mim" at bounding box center [563, 244] width 505 height 38
click at [316, 232] on circle at bounding box center [316, 232] width 0 height 0
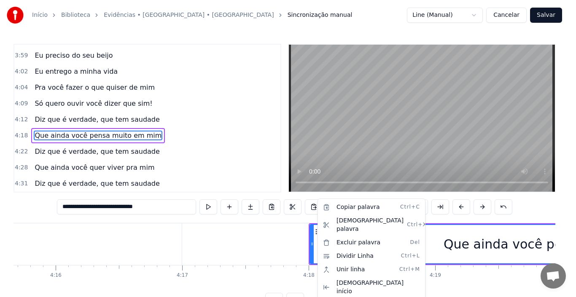
click at [317, 232] on html "Início Biblioteca Evidências • [GEOGRAPHIC_DATA] • Xororó Sincronização manual …" at bounding box center [288, 161] width 576 height 322
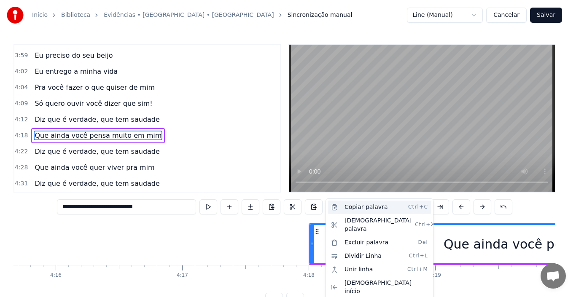
click at [351, 209] on div "Copiar palavra Ctrl+C" at bounding box center [380, 208] width 104 height 14
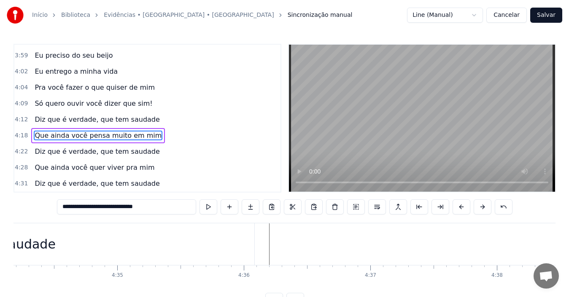
scroll to position [0, 34705]
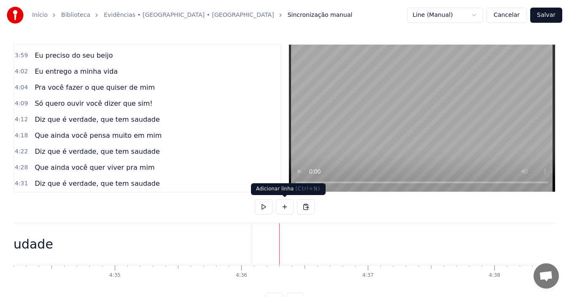
click at [286, 205] on button at bounding box center [285, 207] width 18 height 15
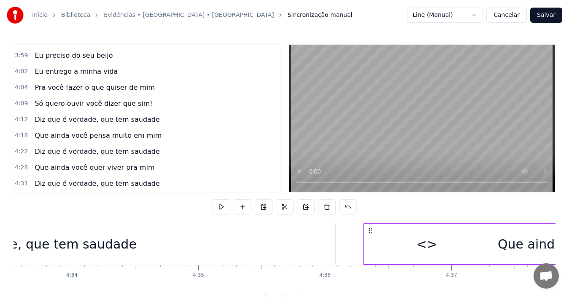
scroll to position [0, 34563]
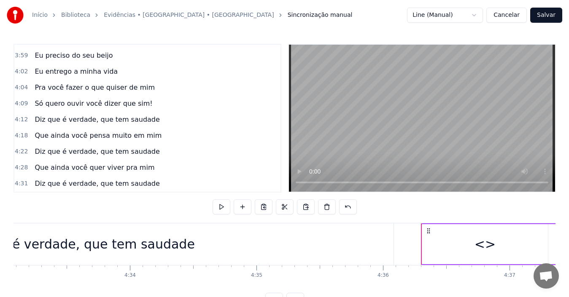
drag, startPoint x: 509, startPoint y: 239, endPoint x: 443, endPoint y: 237, distance: 65.8
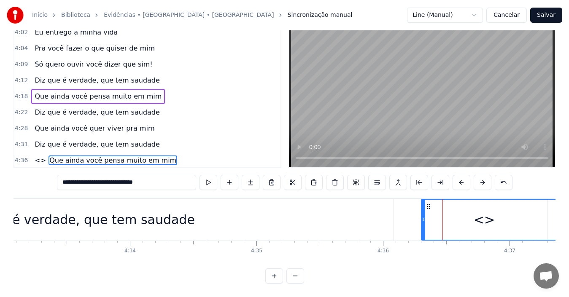
scroll to position [863, 0]
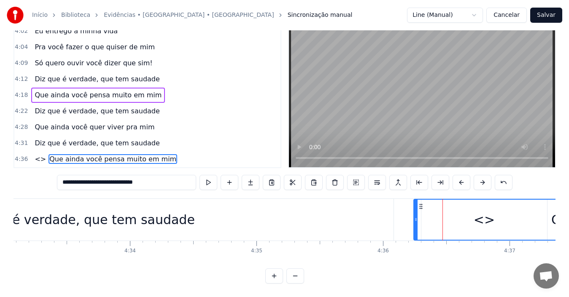
drag, startPoint x: 424, startPoint y: 211, endPoint x: 416, endPoint y: 212, distance: 7.7
click at [416, 216] on icon at bounding box center [415, 219] width 3 height 7
click at [50, 211] on div "Diz que é verdade, que tem saudade" at bounding box center [77, 220] width 235 height 19
type input "**********"
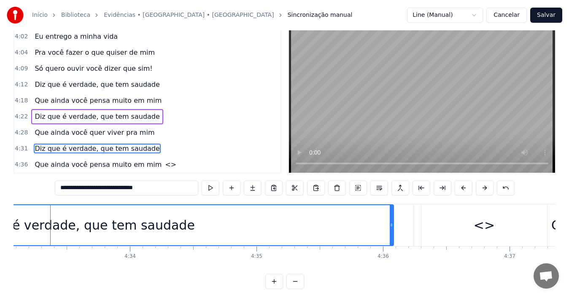
scroll to position [0, 34558]
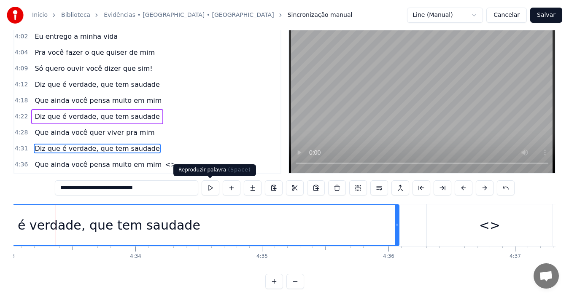
click at [209, 188] on button at bounding box center [211, 188] width 18 height 15
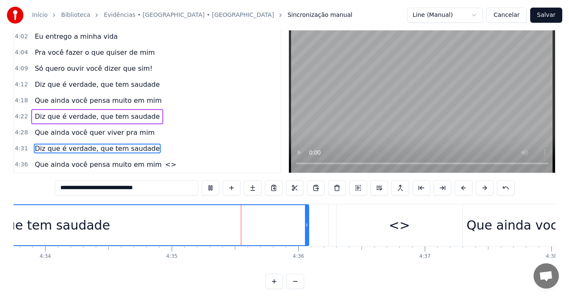
scroll to position [0, 34759]
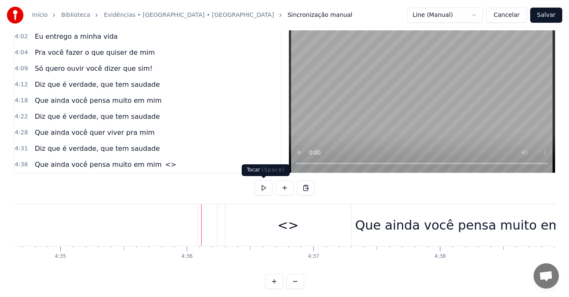
click at [262, 190] on button at bounding box center [264, 188] width 18 height 15
click at [259, 232] on div "<>" at bounding box center [288, 226] width 126 height 42
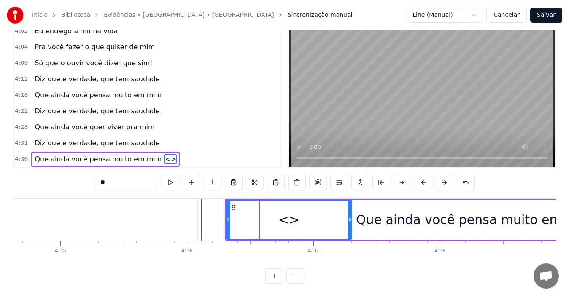
scroll to position [32, 0]
click at [371, 218] on div "Que ainda você pensa muito em mim" at bounding box center [475, 220] width 238 height 19
type input "**********"
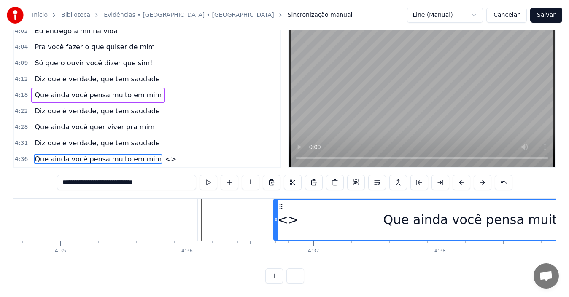
drag, startPoint x: 220, startPoint y: 211, endPoint x: 276, endPoint y: 211, distance: 56.1
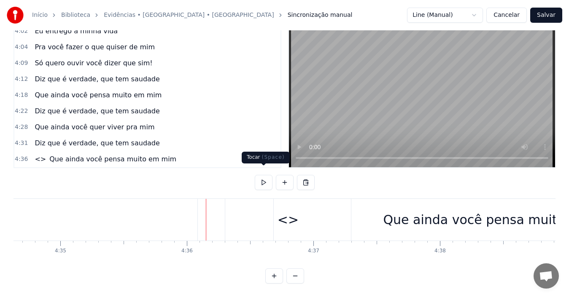
click at [263, 175] on button at bounding box center [264, 182] width 18 height 15
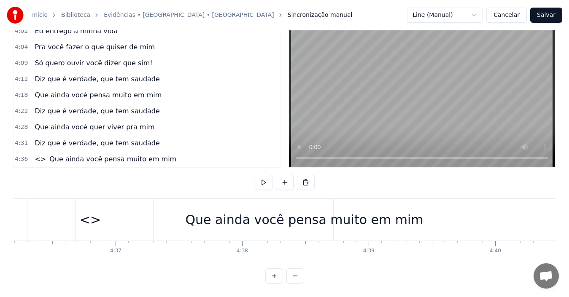
scroll to position [0, 34948]
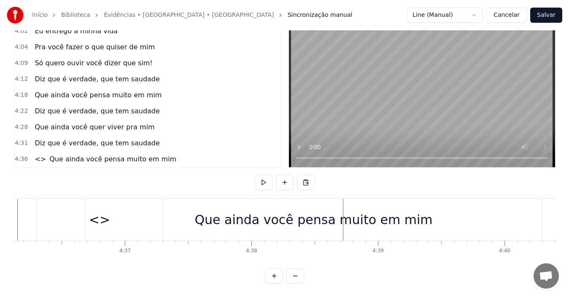
click at [80, 217] on div "<>" at bounding box center [100, 220] width 126 height 42
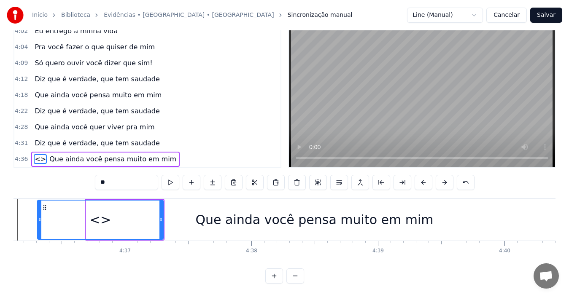
type input "**********"
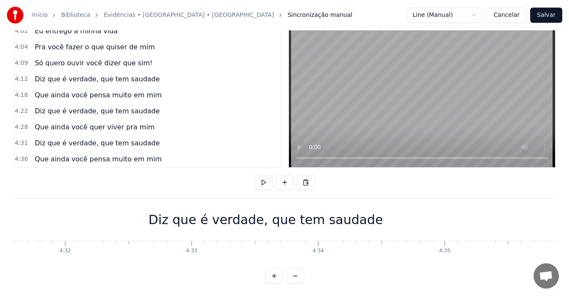
scroll to position [0, 34371]
click at [75, 206] on div "Diz que é verdade, que tem saudade" at bounding box center [270, 220] width 632 height 42
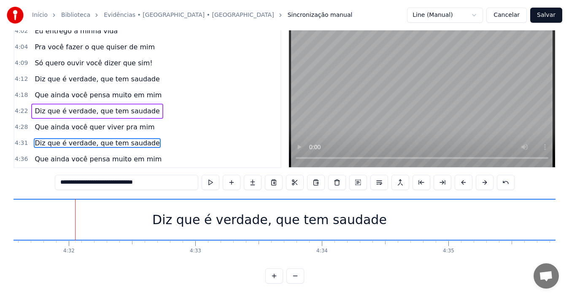
scroll to position [19, 0]
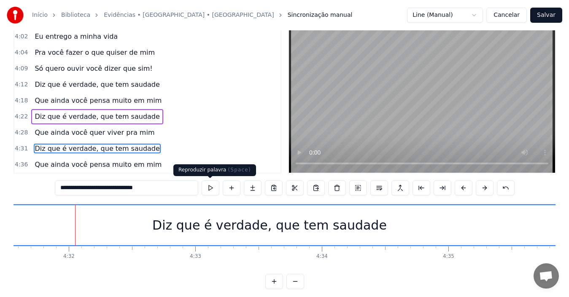
click at [211, 189] on button at bounding box center [211, 188] width 18 height 15
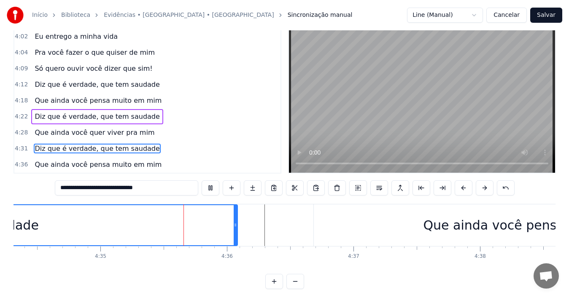
scroll to position [0, 34763]
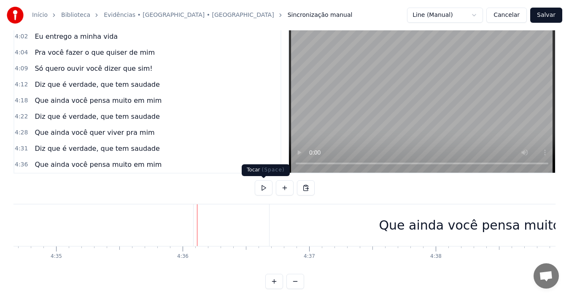
click at [262, 187] on button at bounding box center [264, 188] width 18 height 15
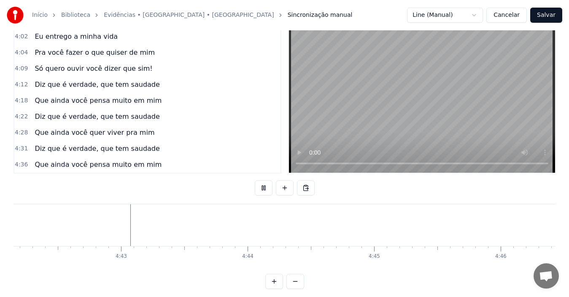
scroll to position [0, 35714]
click at [262, 187] on button at bounding box center [264, 188] width 18 height 15
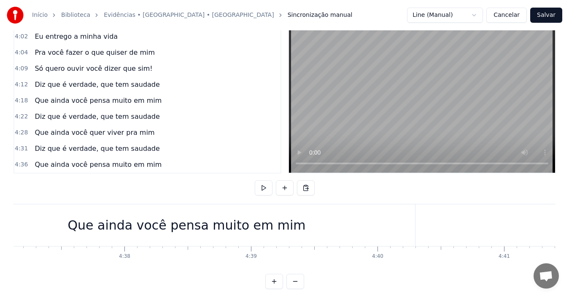
scroll to position [0, 35073]
click at [295, 226] on div "Que ainda você pensa muito em mim" at bounding box center [188, 226] width 457 height 42
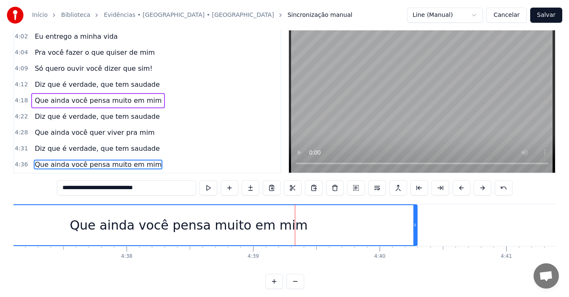
scroll to position [32, 0]
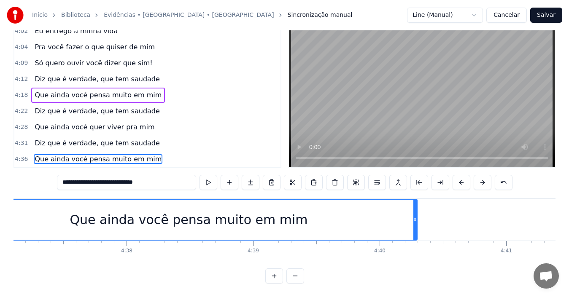
click at [289, 215] on div "Que ainda você pensa muito em mim" at bounding box center [189, 220] width 238 height 19
click at [289, 215] on div at bounding box center [289, 220] width 0 height 42
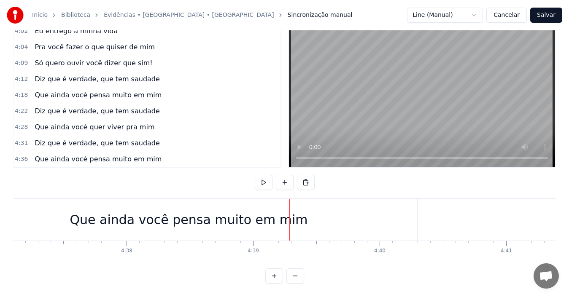
click at [274, 214] on div "Que ainda você pensa muito em mim" at bounding box center [189, 220] width 238 height 19
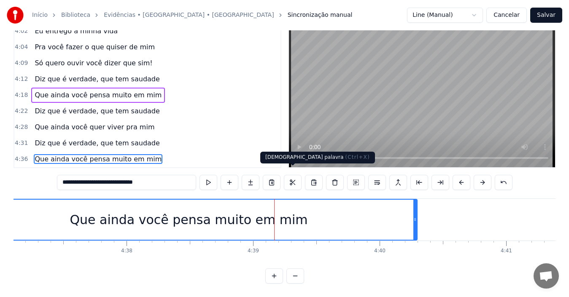
click at [292, 175] on button at bounding box center [293, 182] width 18 height 15
click at [280, 215] on div "Que ainda você pensa muito em mim" at bounding box center [189, 220] width 238 height 19
click at [293, 215] on div "Que ainda você pensa muito em mim" at bounding box center [189, 220] width 238 height 19
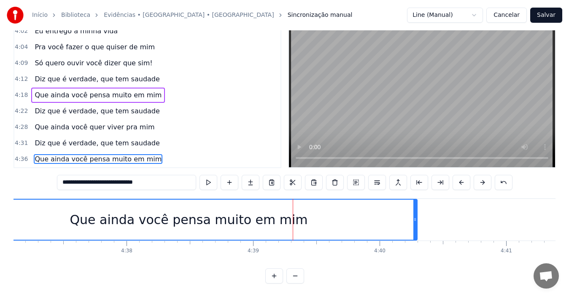
click at [293, 215] on div at bounding box center [293, 220] width 0 height 42
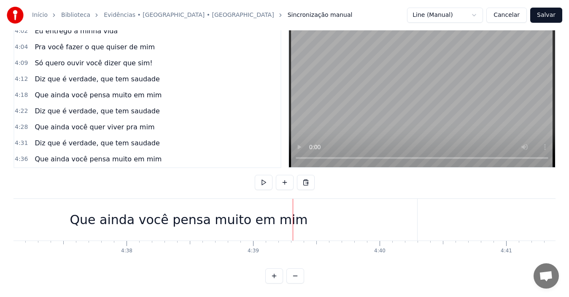
click at [293, 215] on div at bounding box center [293, 220] width 0 height 42
click at [278, 215] on div "Que ainda você pensa muito em mim" at bounding box center [189, 220] width 238 height 19
click at [293, 215] on div at bounding box center [293, 220] width 0 height 42
click at [278, 215] on div at bounding box center [278, 220] width 0 height 42
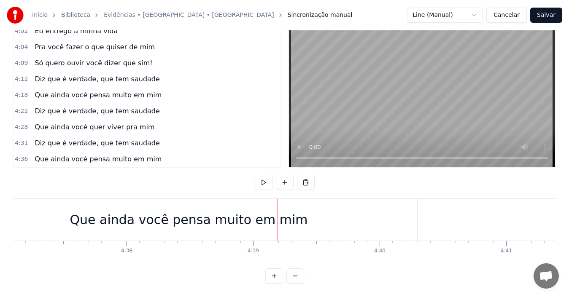
click at [278, 215] on div at bounding box center [278, 220] width 0 height 42
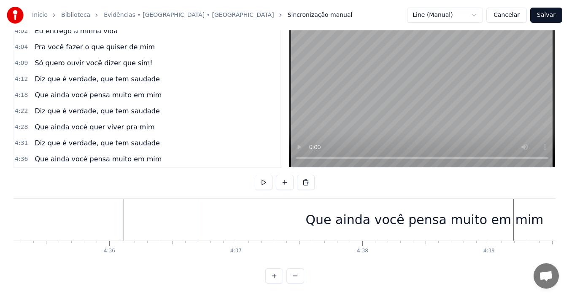
scroll to position [0, 34836]
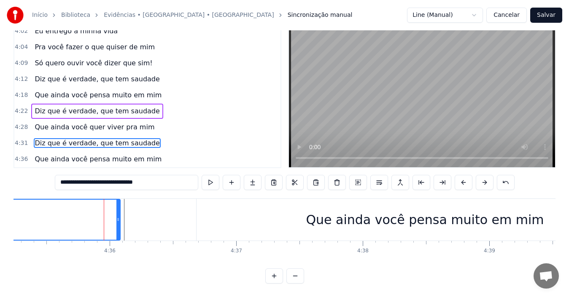
scroll to position [19, 0]
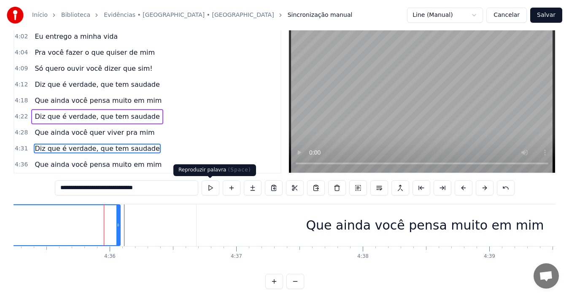
click at [211, 188] on button at bounding box center [211, 188] width 18 height 15
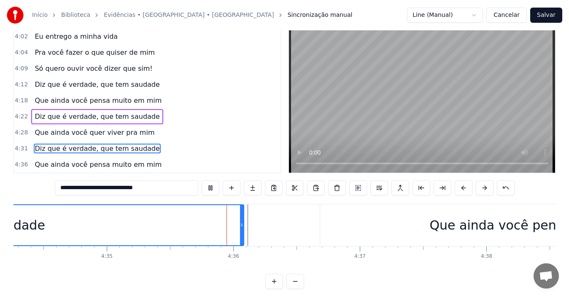
scroll to position [0, 34809]
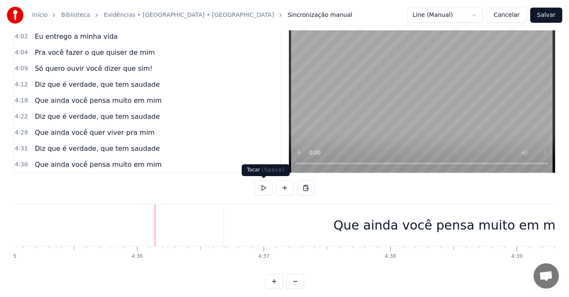
click at [264, 186] on button at bounding box center [264, 188] width 18 height 15
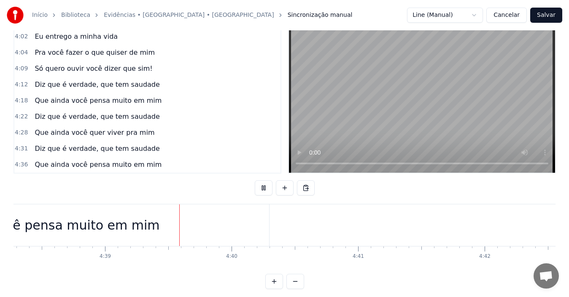
scroll to position [0, 35285]
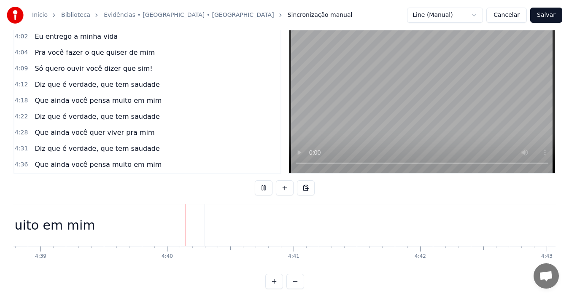
click at [264, 186] on button at bounding box center [264, 188] width 18 height 15
click at [139, 165] on span "Que ainda você pensa muito em mim" at bounding box center [98, 165] width 129 height 10
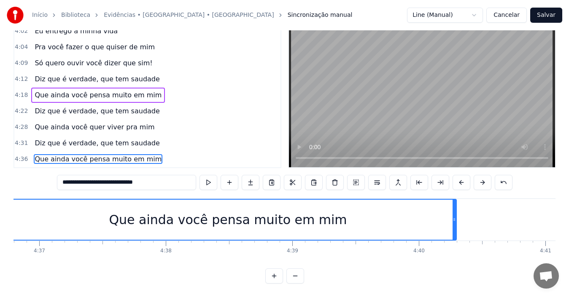
scroll to position [0, 34977]
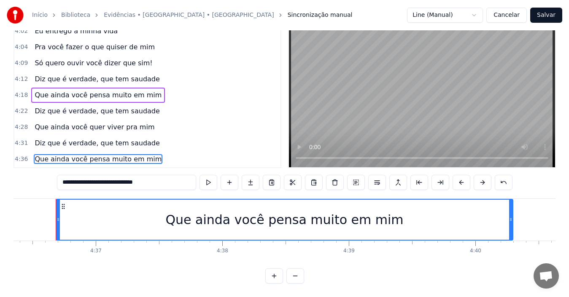
click at [137, 157] on span "Que ainda você pensa muito em mim" at bounding box center [98, 159] width 129 height 10
click at [137, 157] on div "Que ainda você pensa muito em mim" at bounding box center [98, 159] width 134 height 15
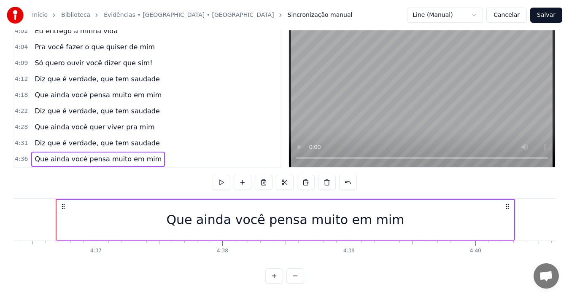
click at [138, 154] on span "Que ainda você pensa muito em mim" at bounding box center [98, 159] width 129 height 10
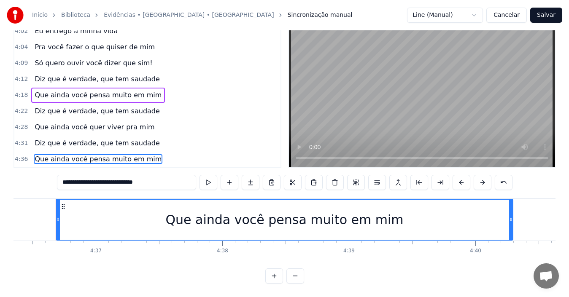
click at [138, 154] on span "Que ainda você pensa muito em mim" at bounding box center [98, 159] width 129 height 10
click at [346, 212] on div "Que ainda você pensa muito em mim" at bounding box center [284, 220] width 238 height 19
click at [346, 212] on div at bounding box center [346, 220] width 0 height 42
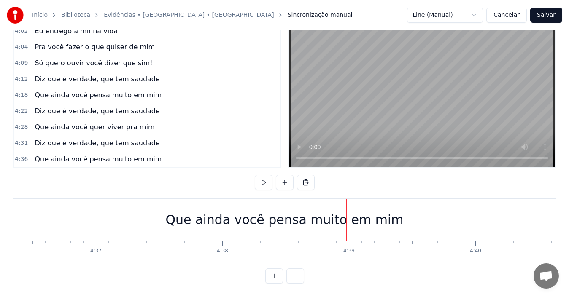
click at [388, 217] on div "Que ainda você pensa muito em mim" at bounding box center [284, 220] width 238 height 19
click at [347, 217] on div at bounding box center [346, 220] width 0 height 42
click at [388, 217] on div at bounding box center [388, 220] width 0 height 42
click at [135, 154] on span "Que ainda você pensa muito em mim" at bounding box center [98, 159] width 129 height 10
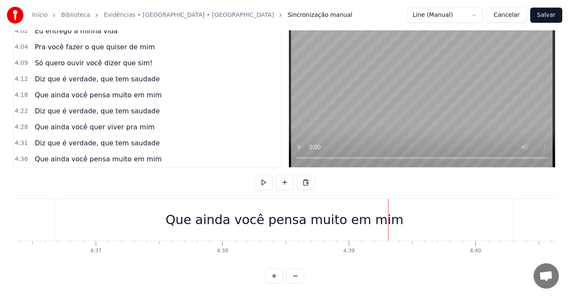
click at [135, 154] on span "Que ainda você pensa muito em mim" at bounding box center [98, 159] width 129 height 10
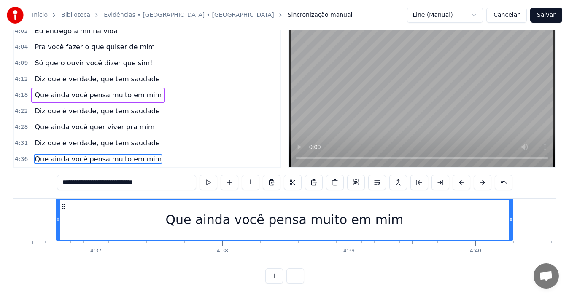
click at [126, 122] on span "Que ainda você quer viver pra mim" at bounding box center [95, 127] width 122 height 10
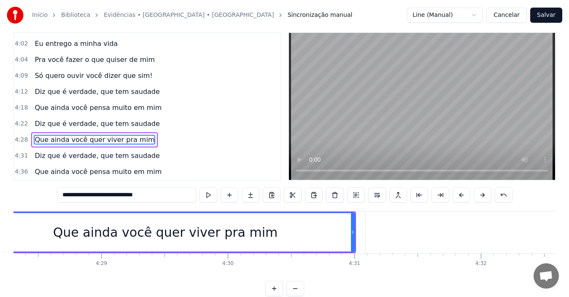
scroll to position [0, 33878]
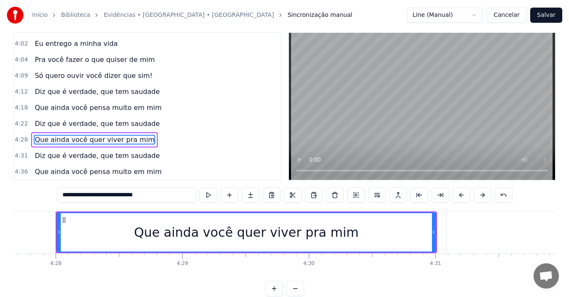
copy div "Loremi do sita con adipis el se doei T incidi ut la etd Magnaa en admi ven qui …"
click at [98, 168] on span "Que ainda você pensa muito em mim" at bounding box center [98, 172] width 129 height 10
type input "**********"
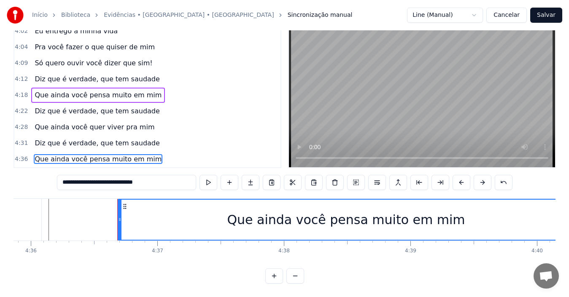
scroll to position [0, 34977]
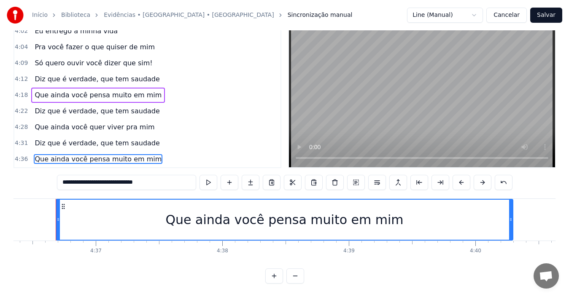
click at [135, 154] on span "Que ainda você pensa muito em mim" at bounding box center [98, 159] width 129 height 10
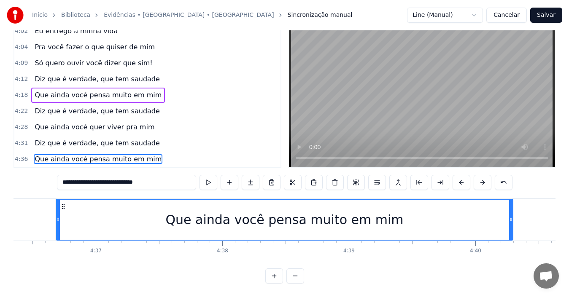
click at [135, 154] on span "Que ainda você pensa muito em mim" at bounding box center [98, 159] width 129 height 10
click at [158, 151] on div "4:36 Que ainda você pensa muito em mim" at bounding box center [147, 159] width 266 height 16
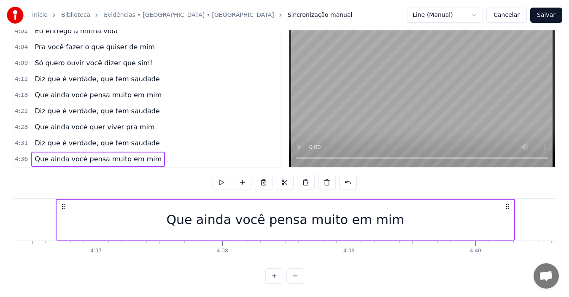
click at [62, 203] on icon at bounding box center [63, 206] width 7 height 7
click at [63, 203] on icon at bounding box center [63, 206] width 7 height 7
click at [506, 203] on icon at bounding box center [507, 206] width 7 height 7
click at [114, 154] on span "Que ainda você pensa muito em mim" at bounding box center [98, 159] width 129 height 10
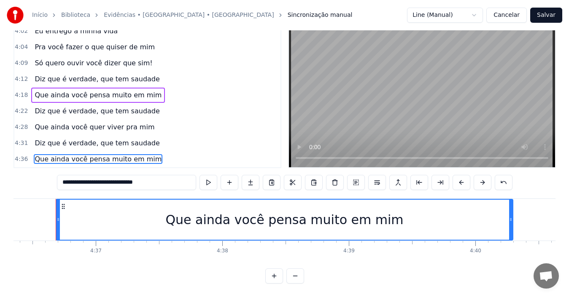
click at [63, 203] on icon at bounding box center [63, 206] width 7 height 7
click at [62, 203] on icon at bounding box center [63, 206] width 7 height 7
click at [334, 176] on button at bounding box center [335, 182] width 18 height 15
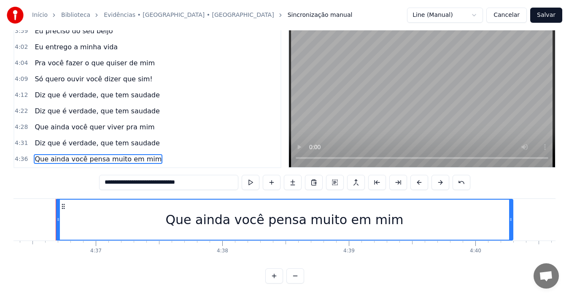
scroll to position [847, 0]
click at [142, 154] on span "Que ainda você pensa muito em mim" at bounding box center [98, 159] width 129 height 10
click at [161, 177] on input "**********" at bounding box center [126, 182] width 139 height 15
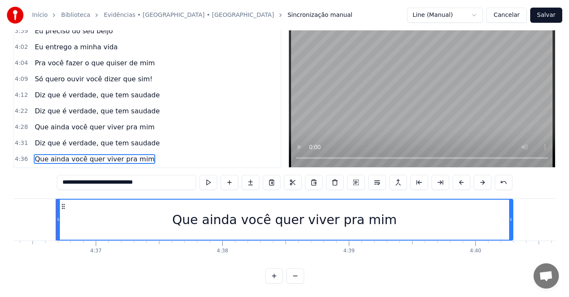
type input "**********"
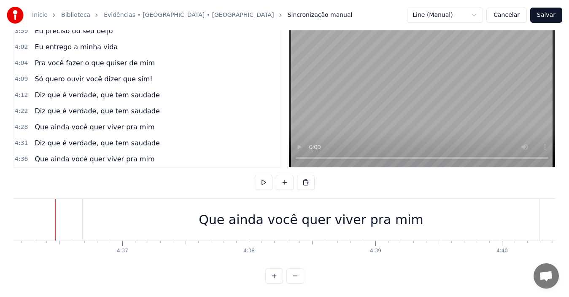
scroll to position [0, 34950]
click at [263, 175] on button at bounding box center [264, 182] width 18 height 15
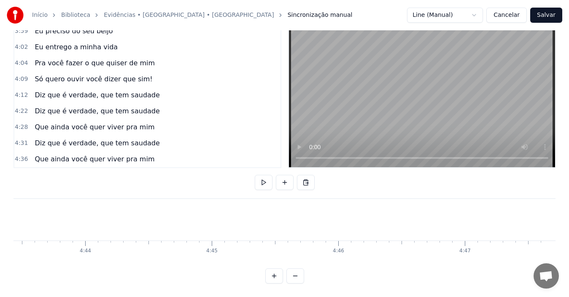
scroll to position [0, 35874]
click at [547, 16] on button "Salvar" at bounding box center [546, 15] width 32 height 15
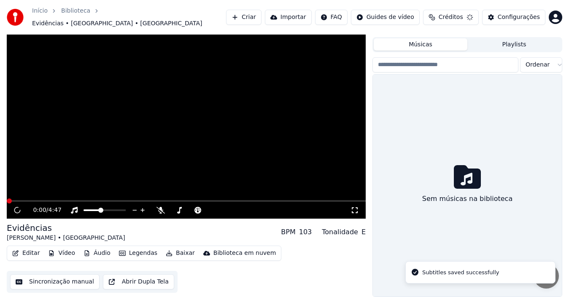
scroll to position [14, 0]
